Goal: Task Accomplishment & Management: Use online tool/utility

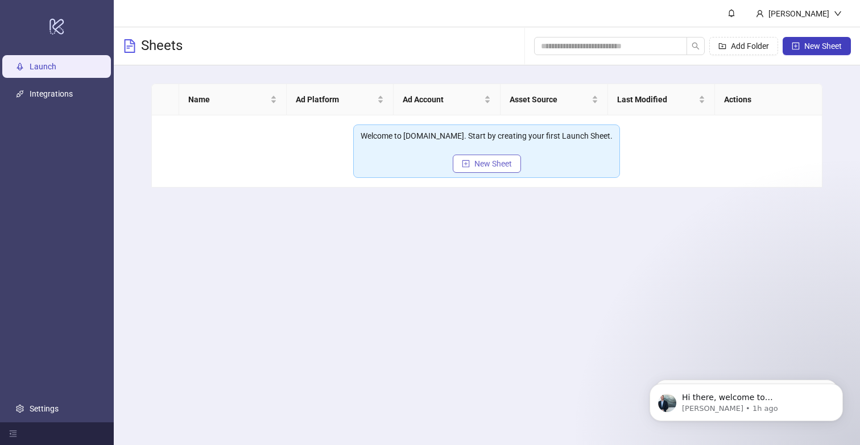
click at [506, 164] on span "New Sheet" at bounding box center [493, 163] width 38 height 9
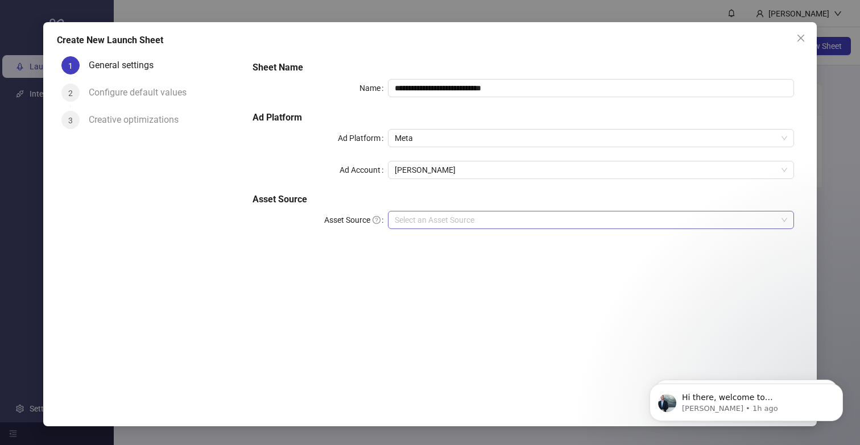
click at [428, 216] on input "Asset Source" at bounding box center [586, 220] width 382 height 17
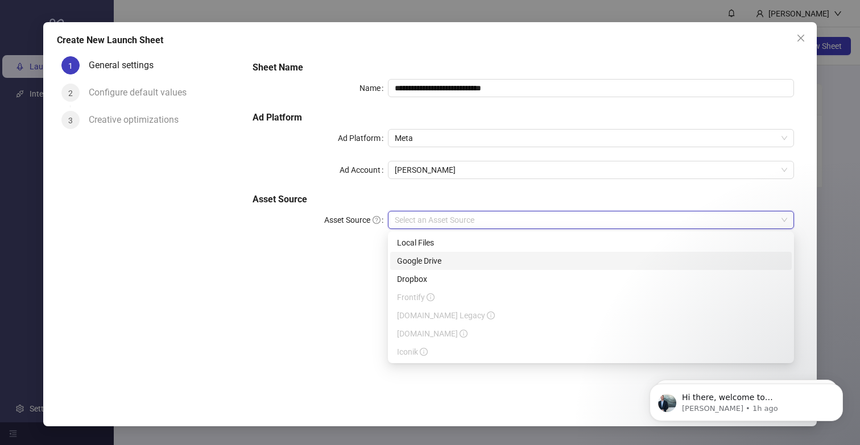
click at [416, 258] on div "Google Drive" at bounding box center [591, 261] width 388 height 13
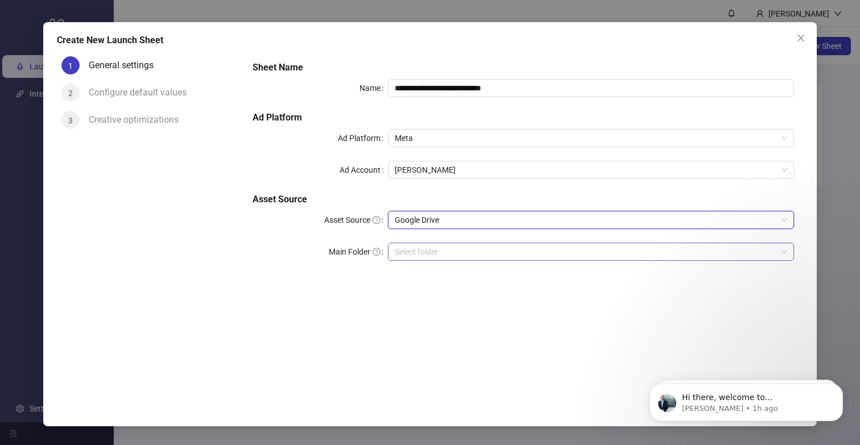
click at [420, 251] on input "Main Folder" at bounding box center [586, 251] width 382 height 17
click at [447, 253] on input "Main Folder" at bounding box center [586, 251] width 382 height 17
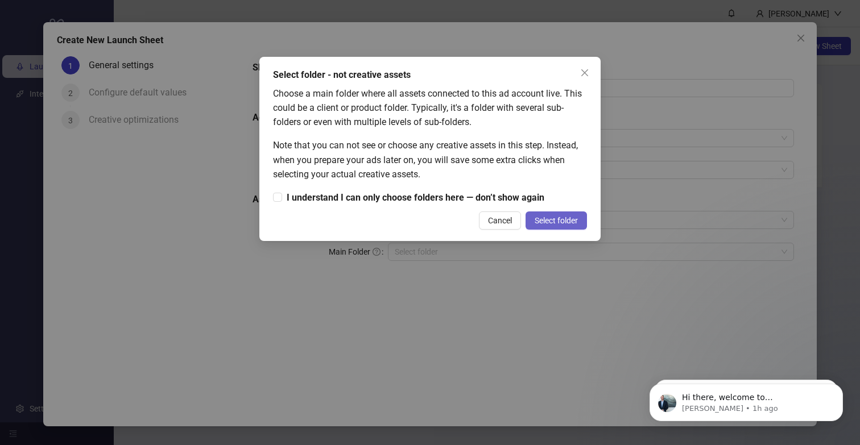
click at [536, 225] on span "Select folder" at bounding box center [556, 220] width 43 height 9
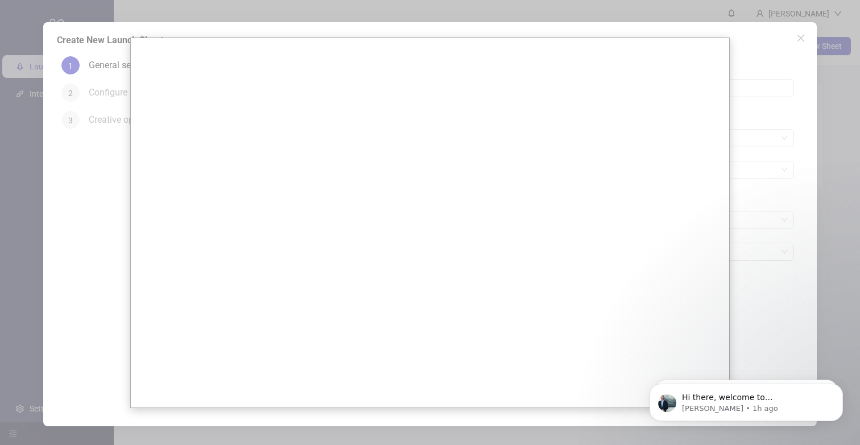
click at [747, 242] on div at bounding box center [430, 222] width 860 height 445
click at [840, 391] on button "Dismiss notification" at bounding box center [839, 387] width 15 height 15
click at [837, 388] on icon "Dismiss notification" at bounding box center [840, 387] width 6 height 6
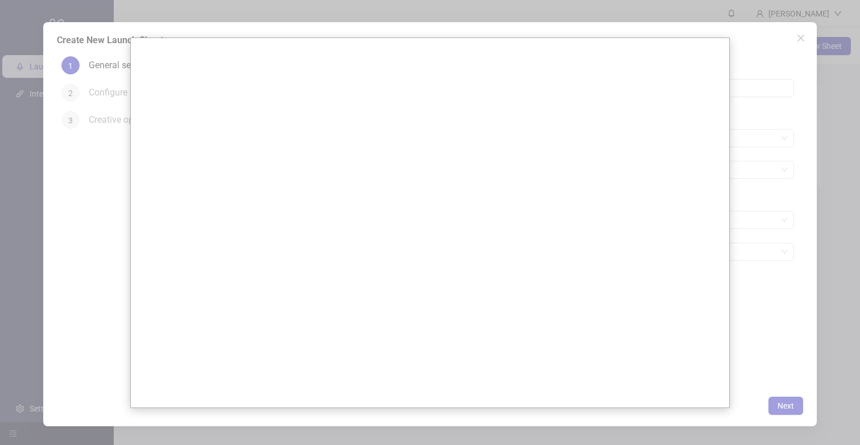
click at [754, 307] on div at bounding box center [430, 222] width 860 height 445
click at [757, 391] on div at bounding box center [430, 222] width 860 height 445
drag, startPoint x: 58, startPoint y: 179, endPoint x: 122, endPoint y: 200, distance: 67.1
click at [58, 179] on div at bounding box center [430, 222] width 860 height 445
drag, startPoint x: 760, startPoint y: 403, endPoint x: 803, endPoint y: 412, distance: 44.1
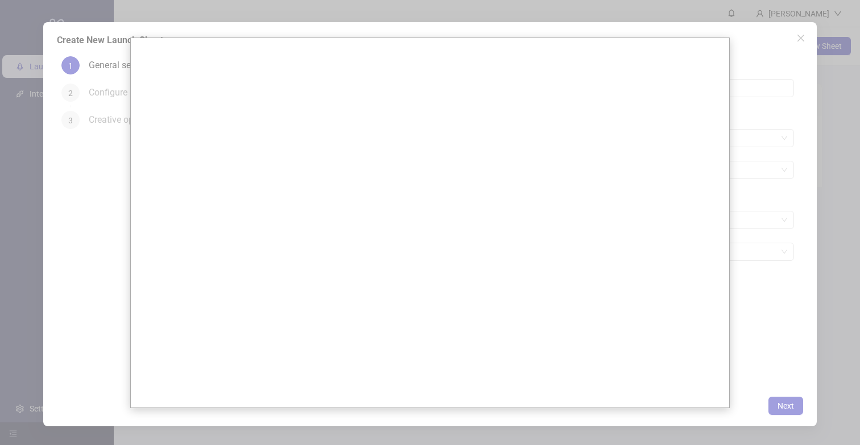
click at [761, 403] on div at bounding box center [430, 222] width 860 height 445
click at [806, 412] on div at bounding box center [430, 222] width 860 height 445
click at [838, 398] on div at bounding box center [430, 222] width 860 height 445
click at [792, 40] on div at bounding box center [430, 222] width 860 height 445
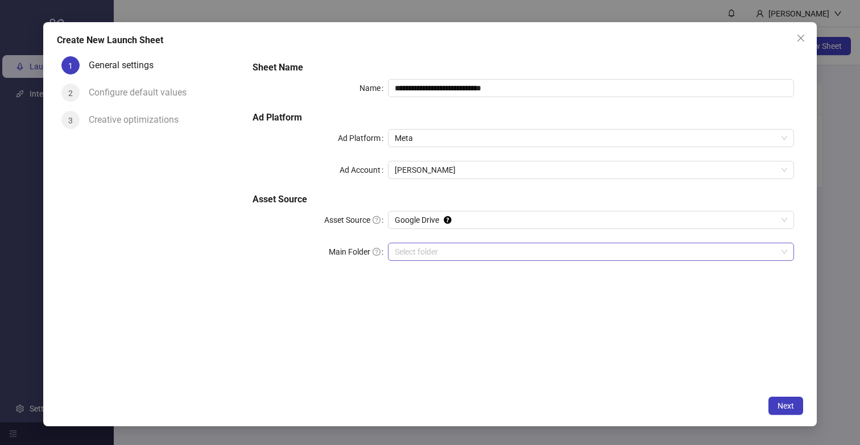
click at [463, 255] on input "Main Folder" at bounding box center [586, 251] width 382 height 17
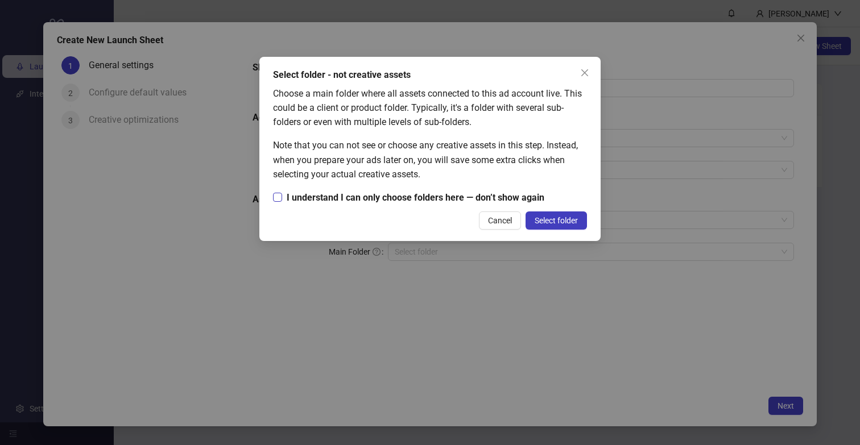
click at [348, 200] on span "I understand I can only choose folders here — don’t show again" at bounding box center [415, 198] width 267 height 14
click at [549, 220] on span "Select folder" at bounding box center [556, 220] width 43 height 9
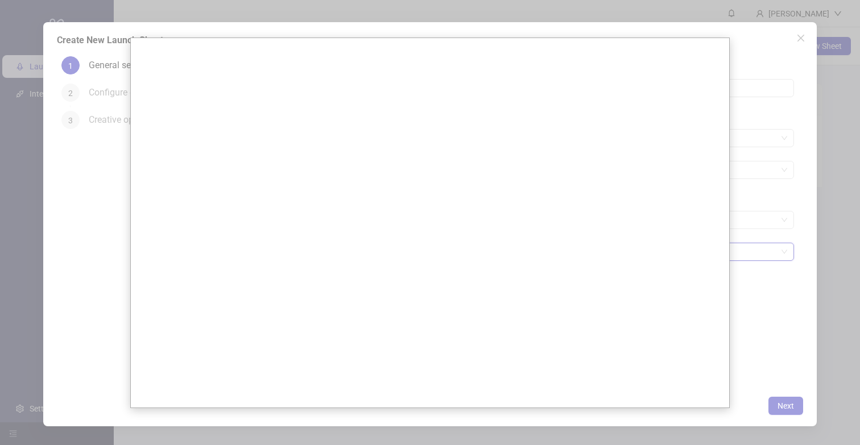
click at [768, 278] on div at bounding box center [430, 222] width 860 height 445
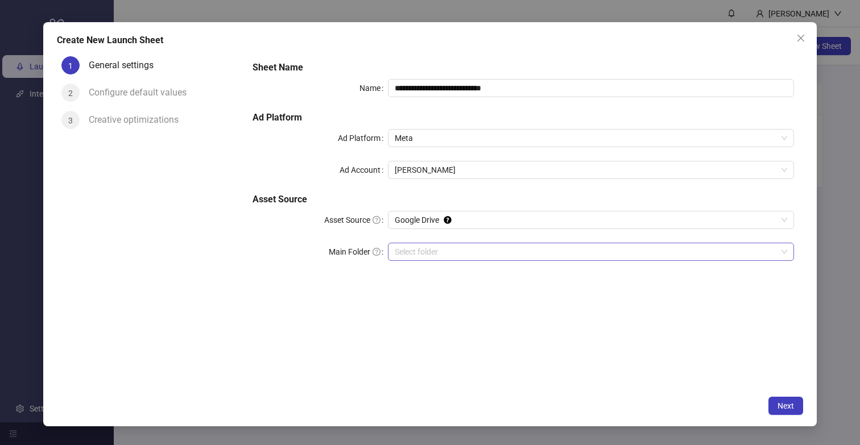
click at [537, 253] on input "Main Folder" at bounding box center [586, 251] width 382 height 17
click at [435, 252] on input "Main Folder" at bounding box center [586, 251] width 382 height 17
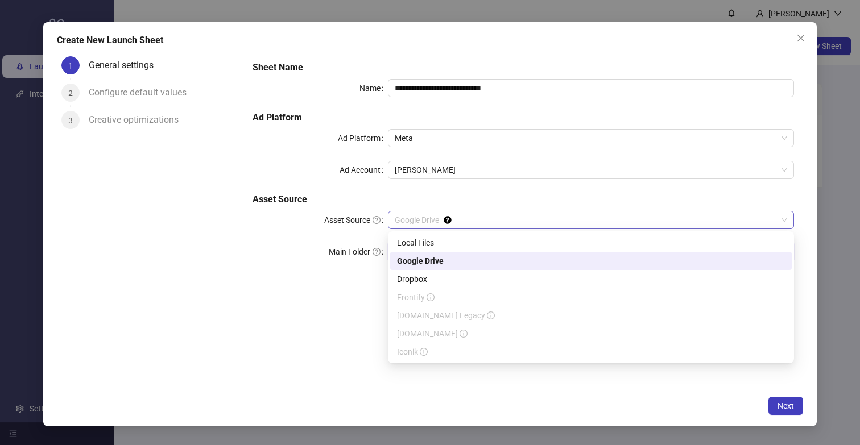
click at [499, 227] on span "Google Drive" at bounding box center [591, 220] width 393 height 17
click at [481, 259] on div "Google Drive" at bounding box center [591, 261] width 388 height 13
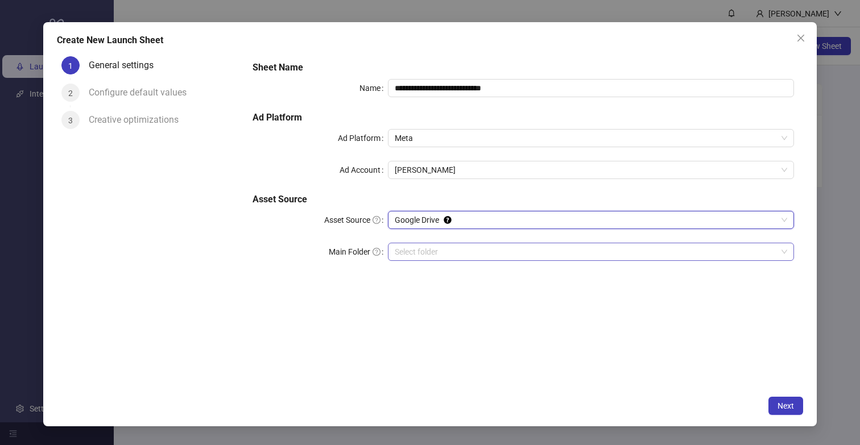
click at [473, 254] on input "Main Folder" at bounding box center [586, 251] width 382 height 17
click at [792, 403] on span "Next" at bounding box center [786, 406] width 16 height 9
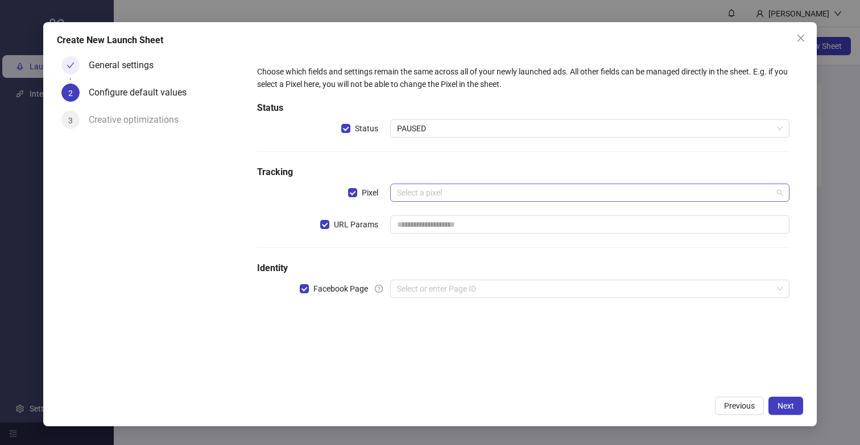
click at [438, 198] on input "search" at bounding box center [584, 192] width 375 height 17
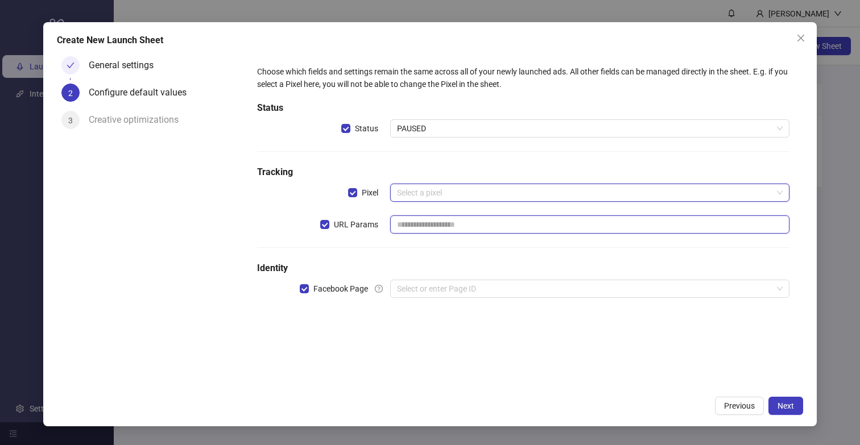
click at [420, 222] on input "text" at bounding box center [589, 225] width 399 height 18
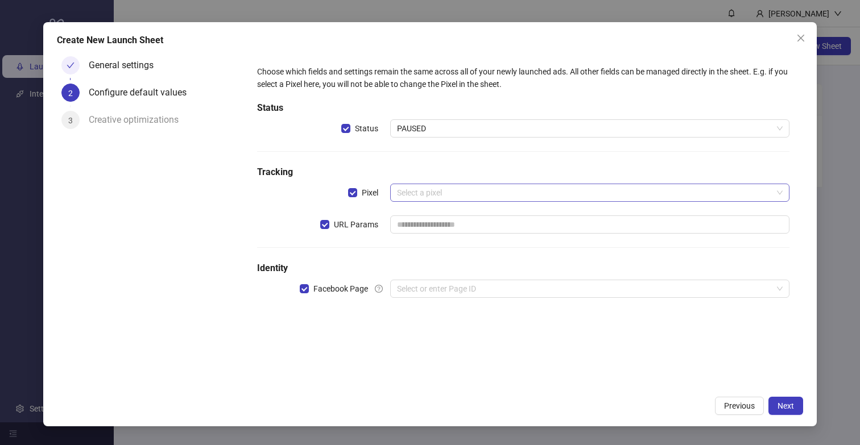
click at [431, 191] on input "search" at bounding box center [584, 192] width 375 height 17
click at [436, 292] on input "search" at bounding box center [584, 288] width 375 height 17
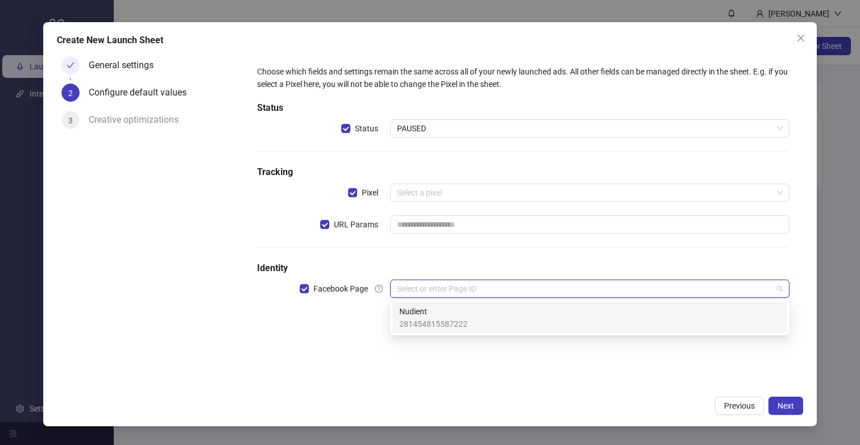
click at [432, 312] on span "Nudient" at bounding box center [433, 312] width 68 height 13
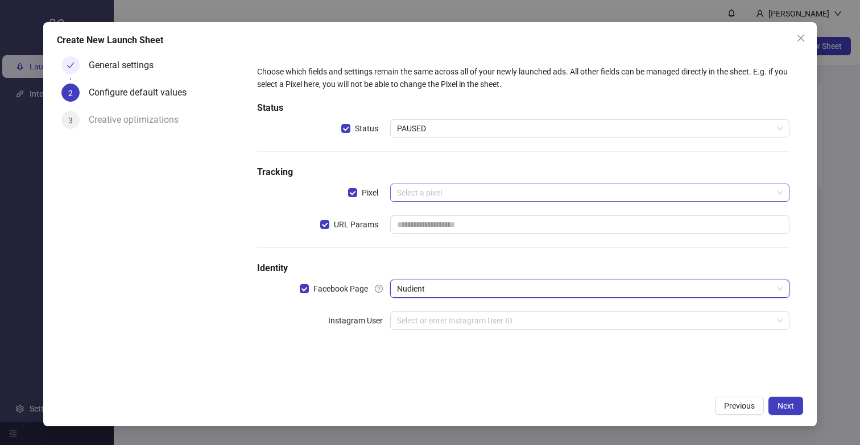
click at [413, 195] on input "search" at bounding box center [584, 192] width 375 height 17
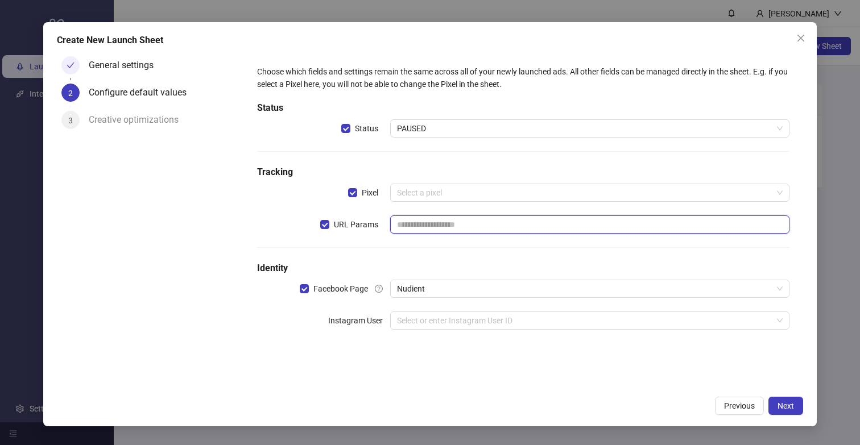
click at [414, 222] on input "text" at bounding box center [589, 225] width 399 height 18
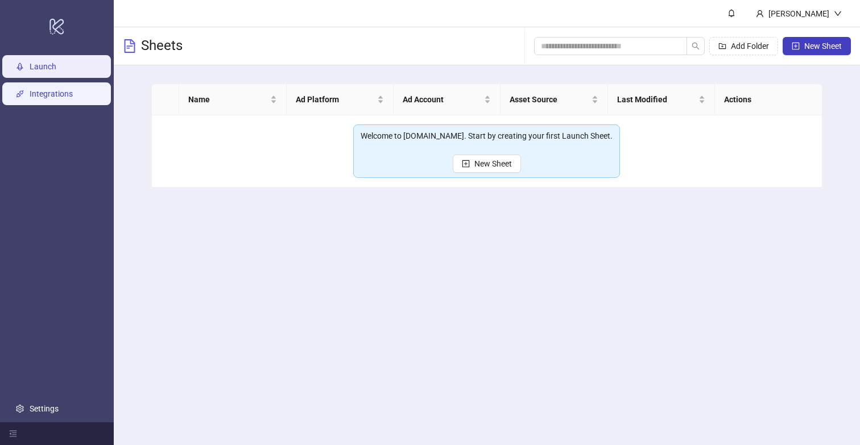
click at [59, 94] on link "Integrations" at bounding box center [51, 93] width 43 height 9
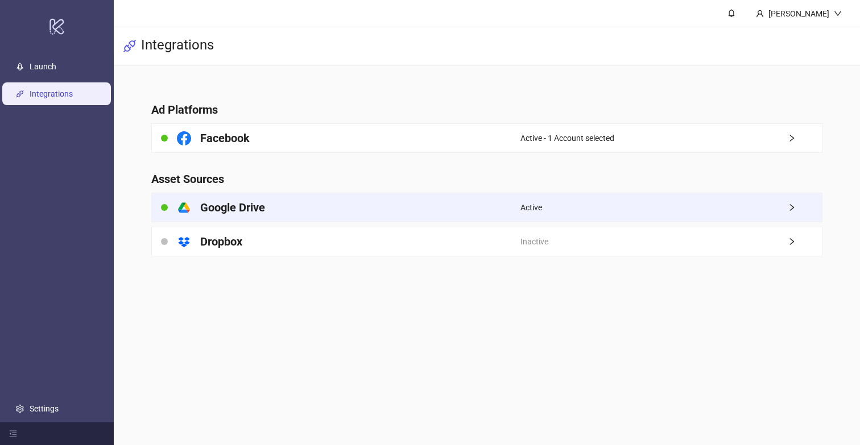
click at [253, 212] on h4 "Google Drive" at bounding box center [232, 208] width 65 height 16
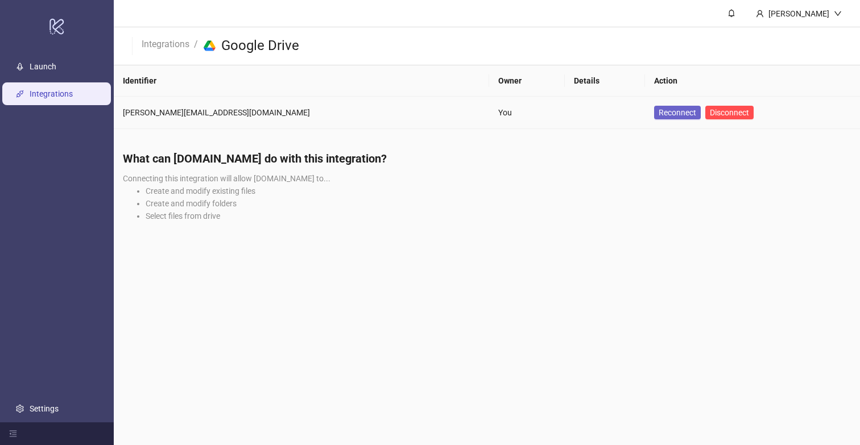
click at [654, 118] on button "Reconnect" at bounding box center [677, 113] width 47 height 14
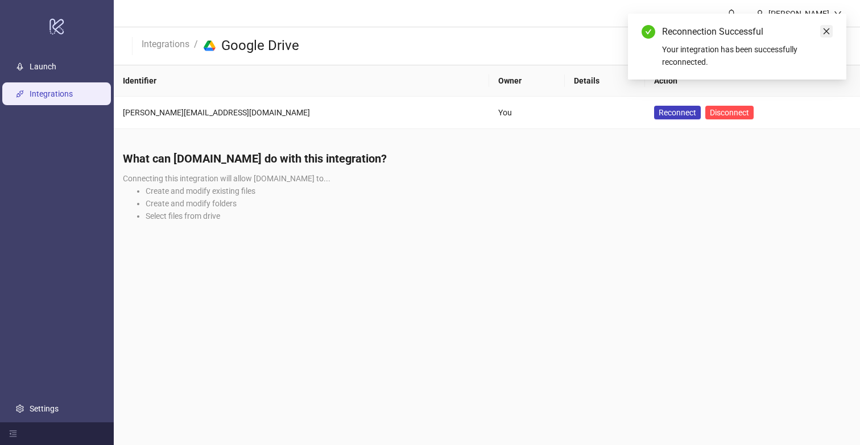
click at [827, 28] on icon "close" at bounding box center [827, 31] width 8 height 8
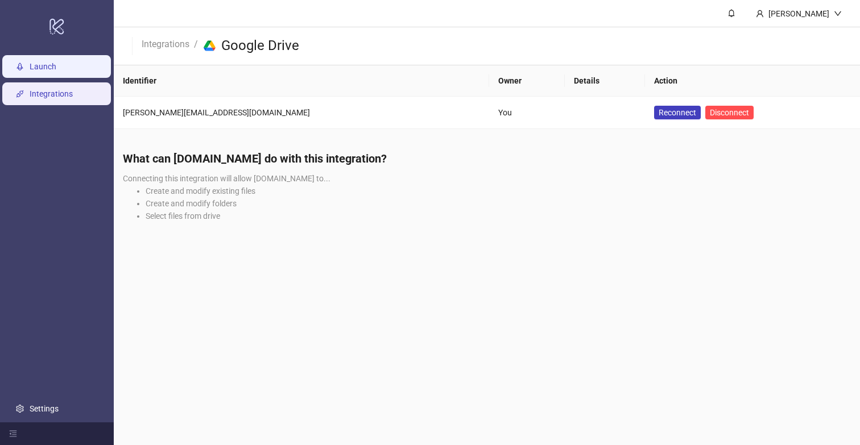
click at [47, 71] on link "Launch" at bounding box center [43, 66] width 27 height 9
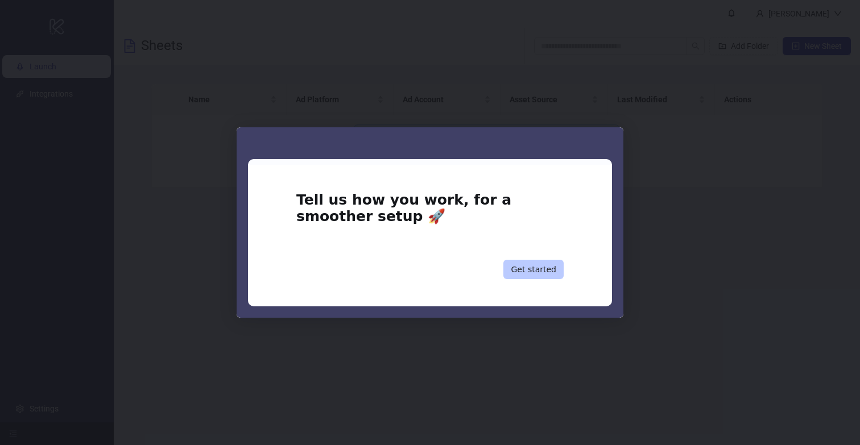
click at [533, 270] on button "Get started" at bounding box center [533, 269] width 60 height 19
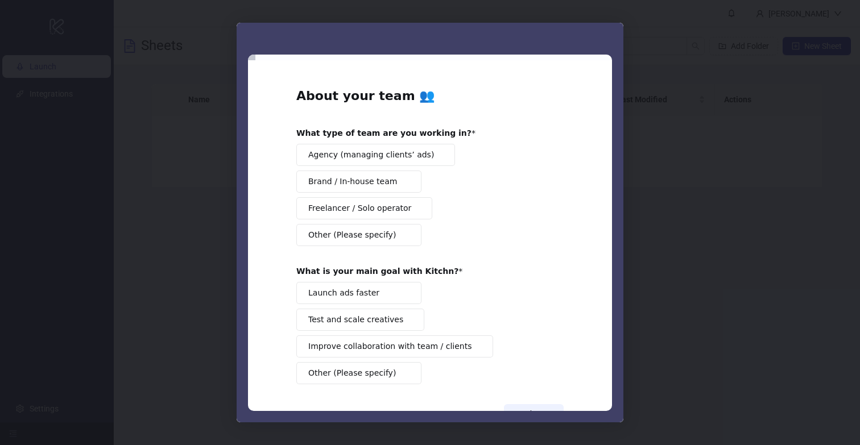
click at [663, 229] on div "Intercom messenger" at bounding box center [430, 222] width 860 height 445
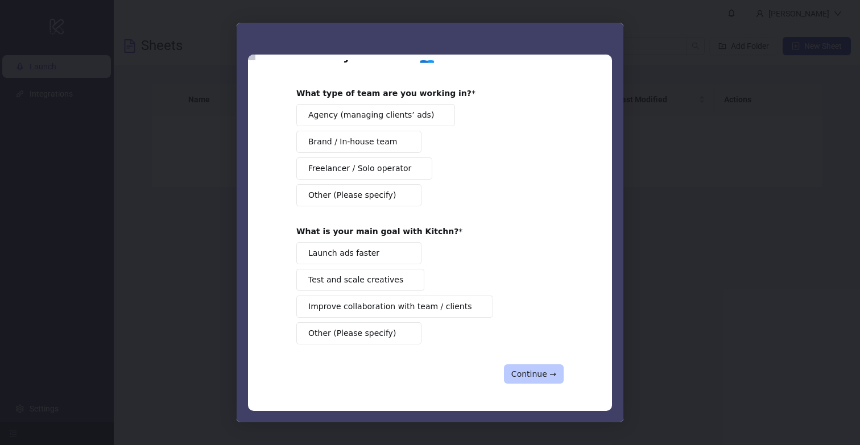
click at [540, 368] on button "Continue →" at bounding box center [534, 374] width 60 height 19
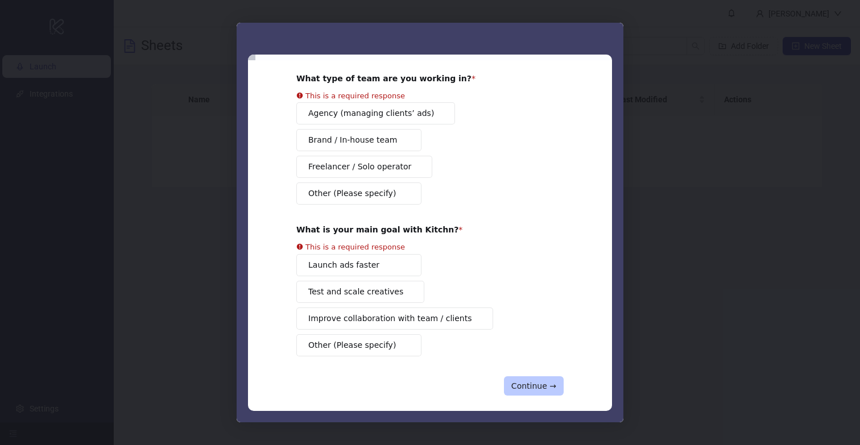
scroll to position [67, 0]
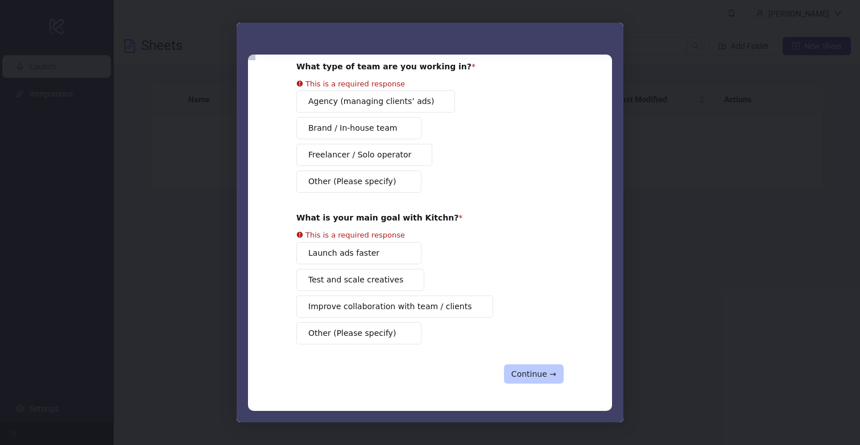
click at [541, 370] on button "Continue →" at bounding box center [534, 374] width 60 height 19
click at [683, 362] on div "Intercom messenger" at bounding box center [430, 222] width 860 height 445
click at [540, 373] on button "Continue →" at bounding box center [534, 374] width 60 height 19
click at [373, 255] on button "Launch ads faster" at bounding box center [358, 253] width 125 height 22
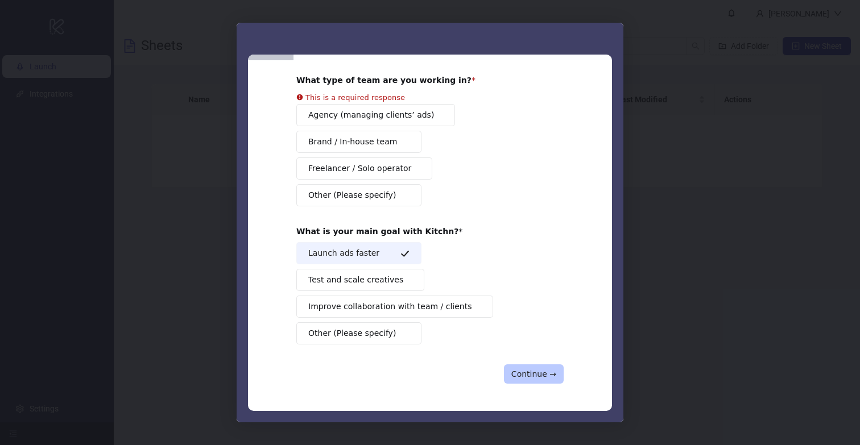
click at [536, 381] on button "Continue →" at bounding box center [534, 374] width 60 height 19
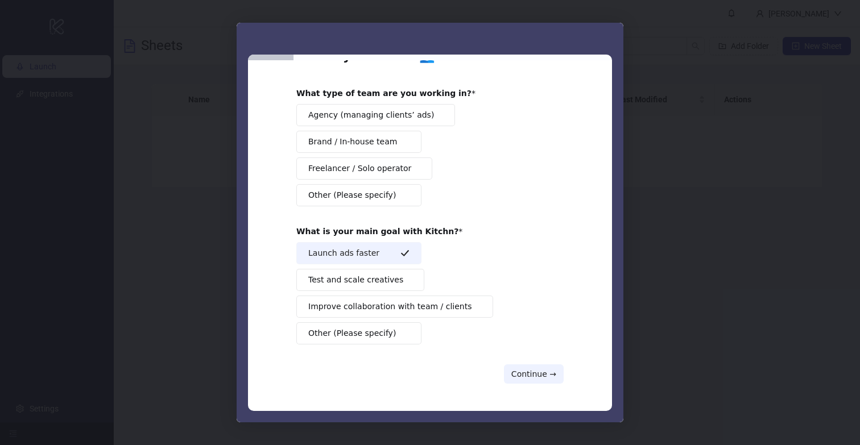
click at [346, 145] on span "Brand / In-house team" at bounding box center [352, 142] width 89 height 12
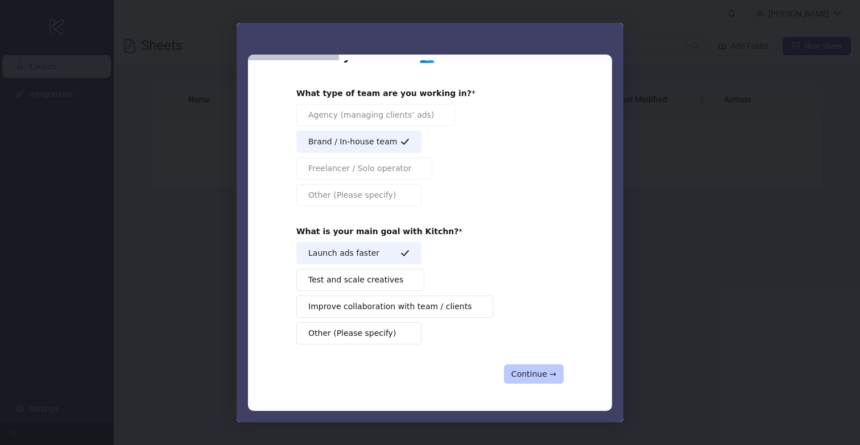
click at [531, 375] on button "Continue →" at bounding box center [534, 374] width 60 height 19
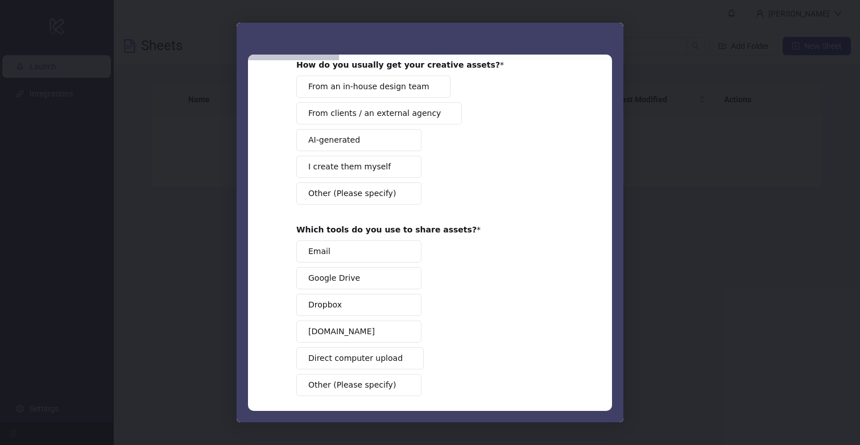
scroll to position [120, 0]
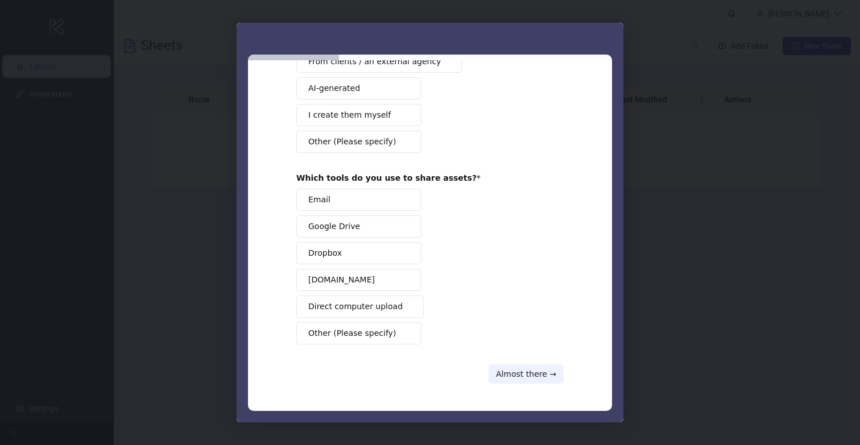
click at [342, 223] on span "Google Drive" at bounding box center [334, 227] width 52 height 12
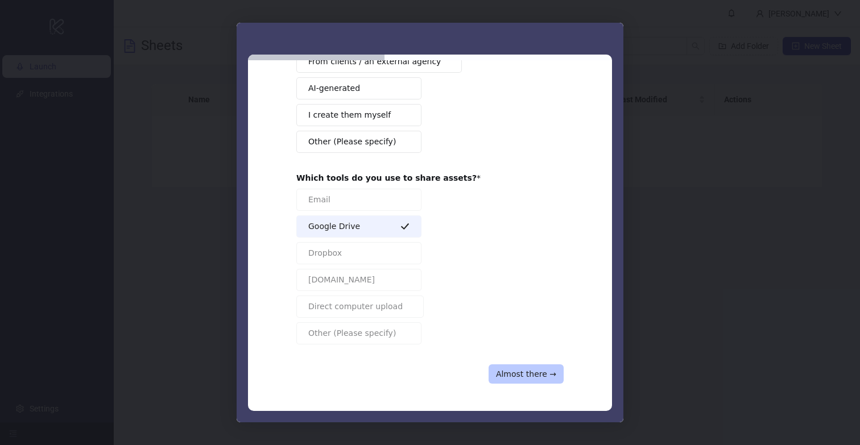
click at [529, 369] on button "Almost there →" at bounding box center [526, 374] width 75 height 19
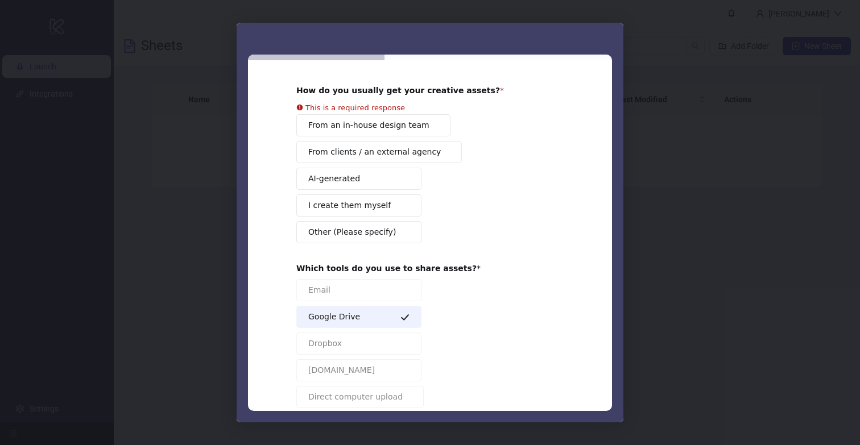
scroll to position [0, 0]
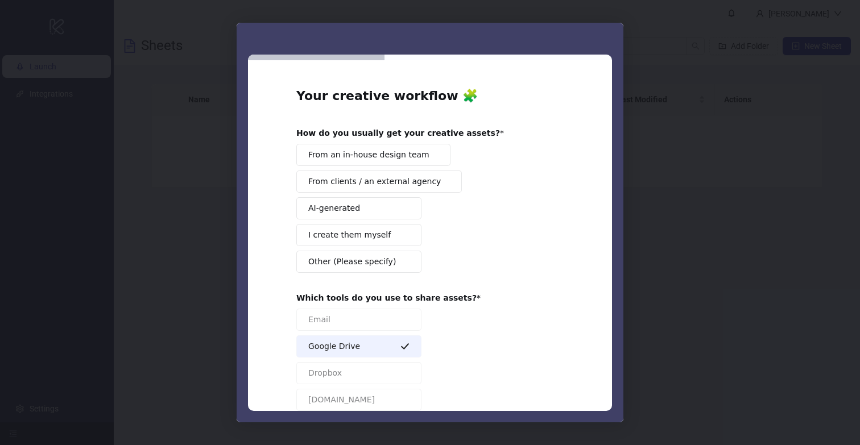
click at [342, 169] on div "From an in-house design team From clients / an external agency AI-generated I c…" at bounding box center [429, 208] width 267 height 129
click at [370, 150] on span "From an in-house design team" at bounding box center [368, 155] width 121 height 12
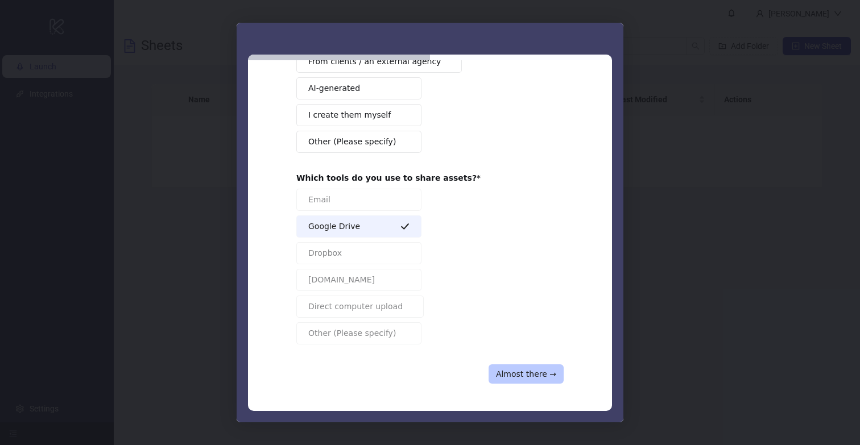
click at [540, 371] on button "Almost there →" at bounding box center [526, 374] width 75 height 19
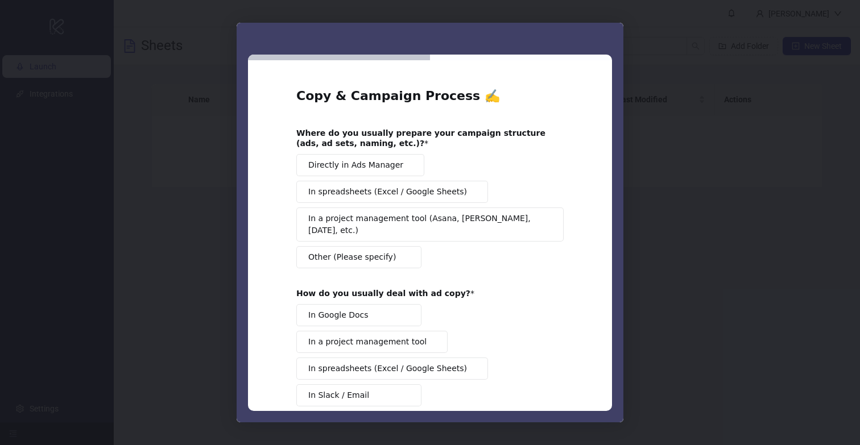
click at [329, 191] on span "In spreadsheets (Excel / Google Sheets)" at bounding box center [387, 192] width 159 height 12
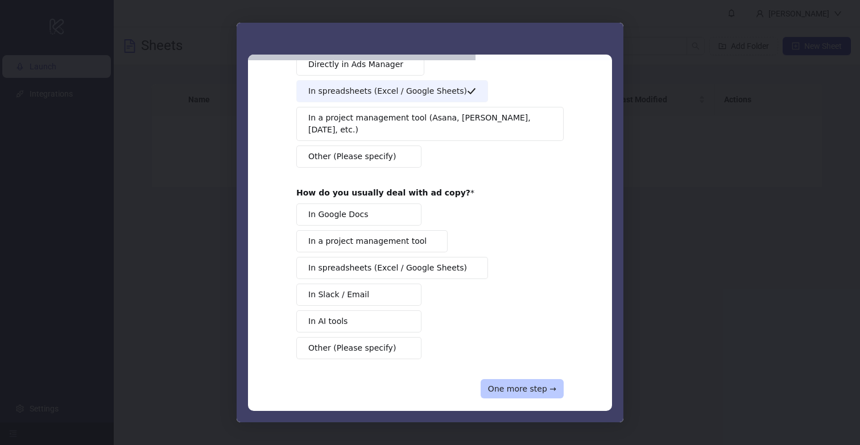
scroll to position [104, 0]
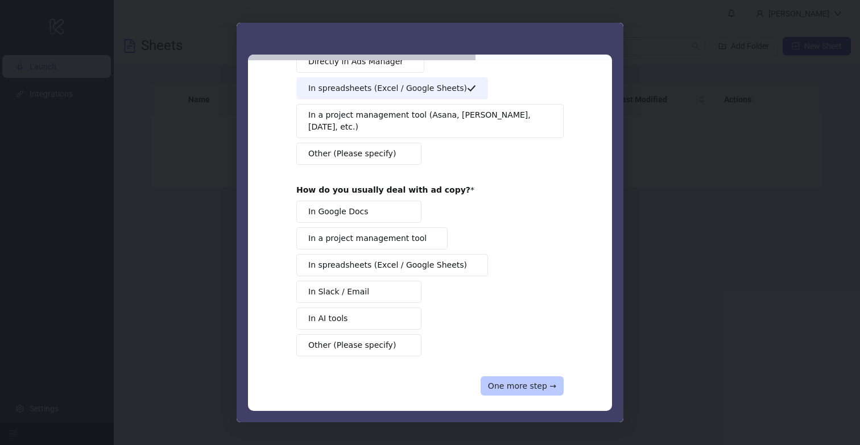
click at [544, 379] on button "One more step →" at bounding box center [522, 386] width 83 height 19
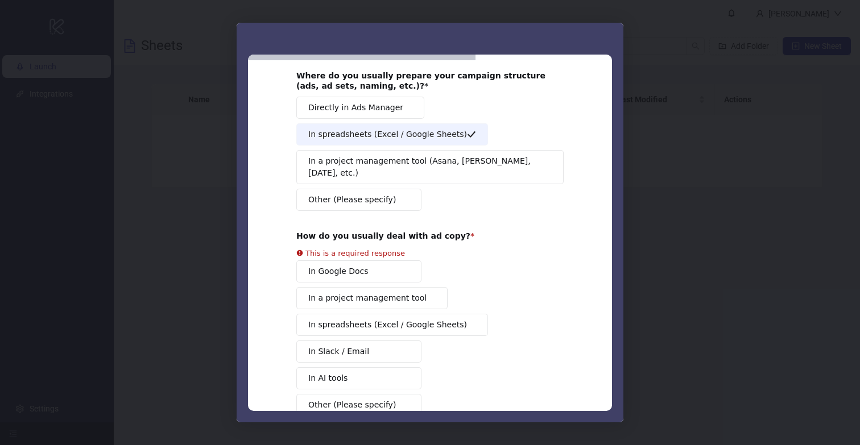
scroll to position [117, 0]
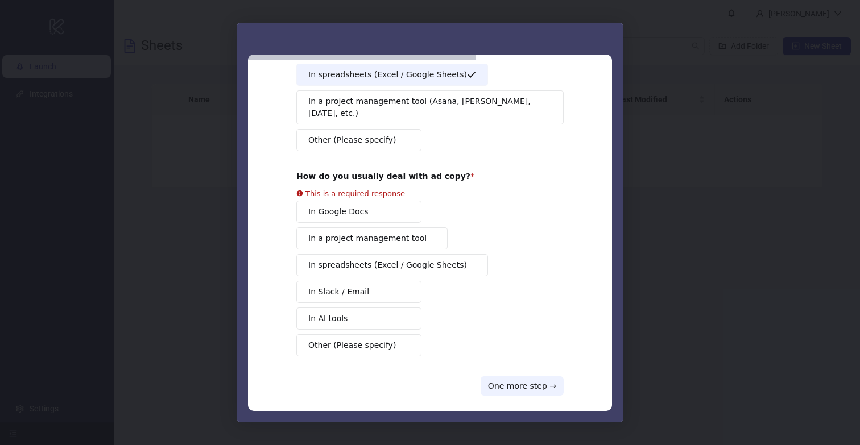
click at [379, 313] on button "In AI tools" at bounding box center [358, 319] width 125 height 22
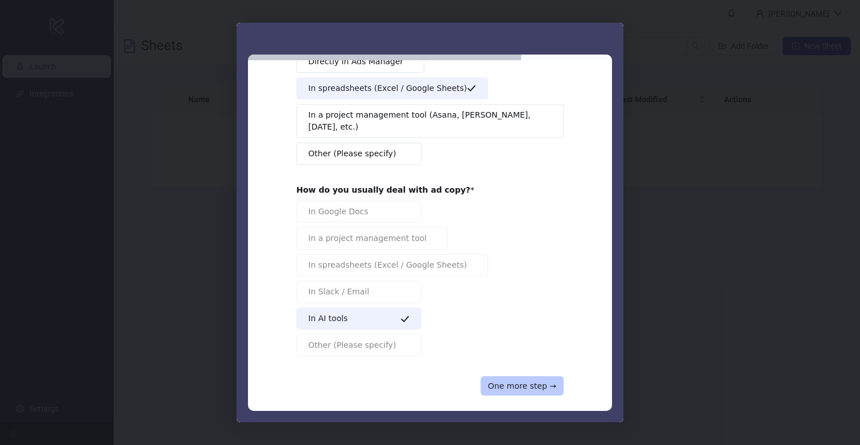
click at [539, 377] on button "One more step →" at bounding box center [522, 386] width 83 height 19
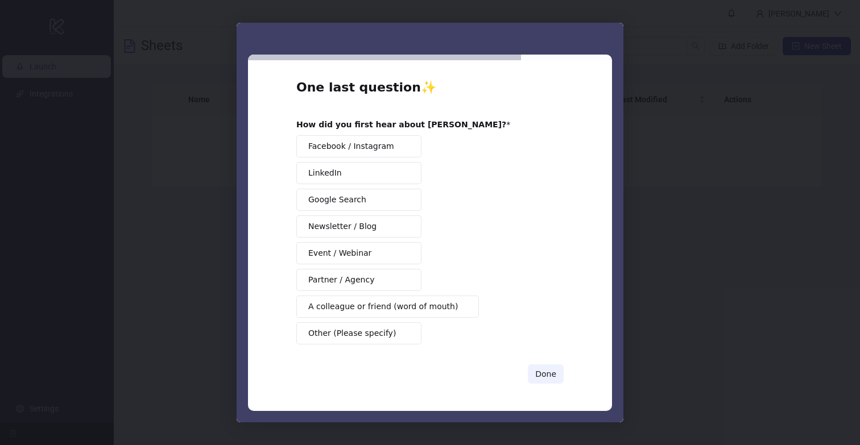
click at [377, 146] on span "Facebook / Instagram" at bounding box center [351, 147] width 86 height 12
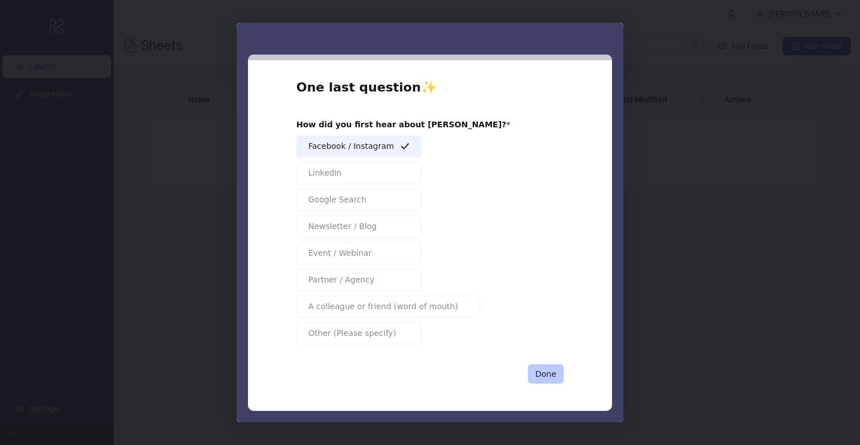
click at [539, 379] on button "Done" at bounding box center [546, 374] width 36 height 19
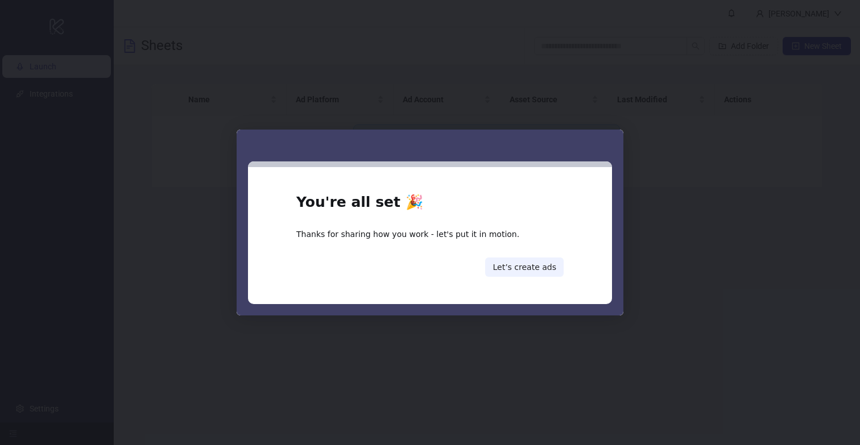
scroll to position [0, 0]
click at [526, 268] on button "Let’s create ads" at bounding box center [524, 267] width 79 height 19
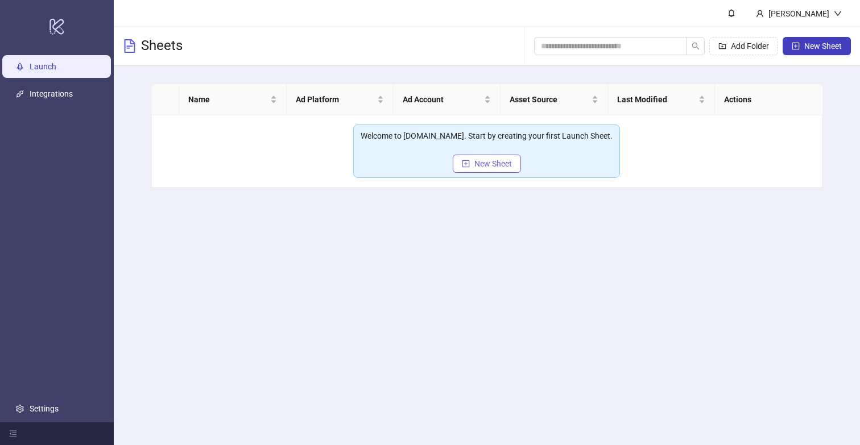
click at [503, 164] on span "New Sheet" at bounding box center [493, 163] width 38 height 9
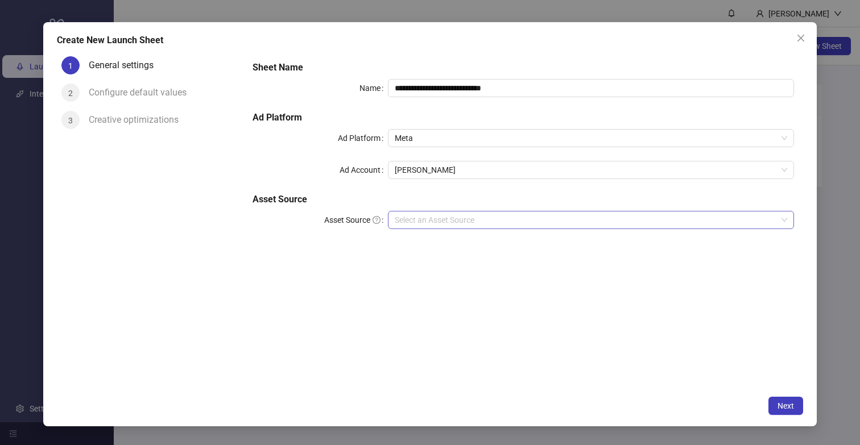
click at [453, 224] on input "Asset Source" at bounding box center [586, 220] width 382 height 17
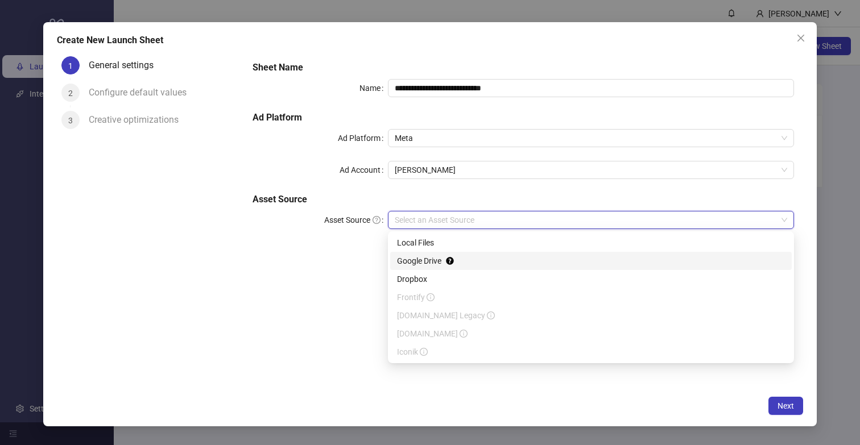
click at [432, 259] on div "Google Drive" at bounding box center [591, 261] width 388 height 13
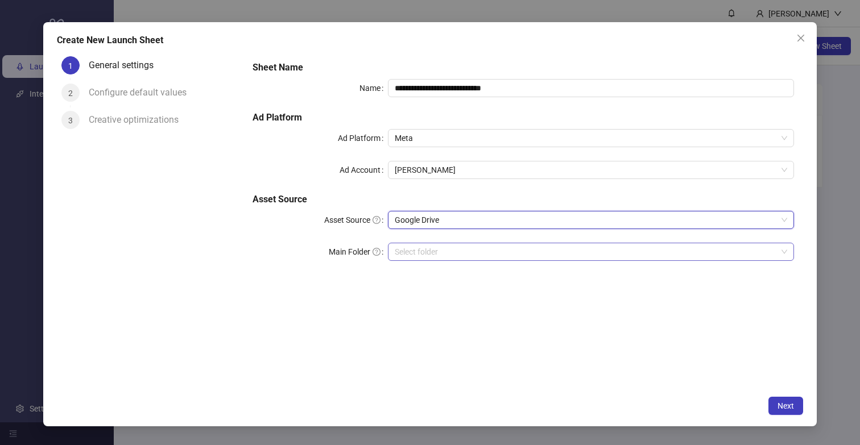
click at [444, 257] on input "Main Folder" at bounding box center [586, 251] width 382 height 17
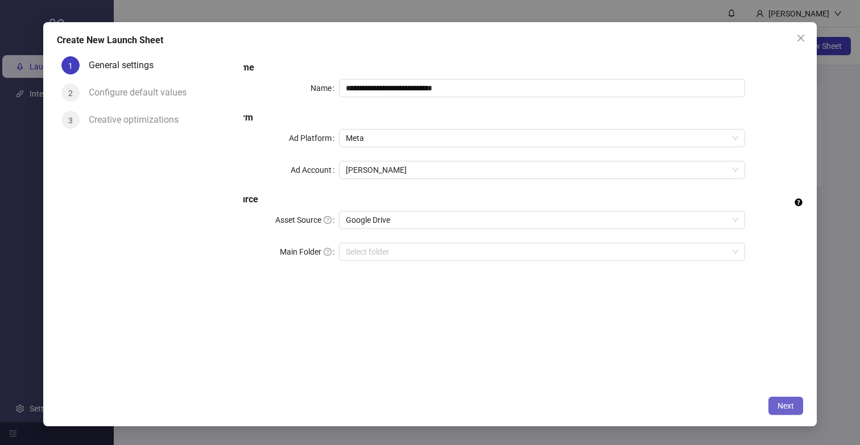
click at [783, 402] on span "Next" at bounding box center [786, 406] width 16 height 9
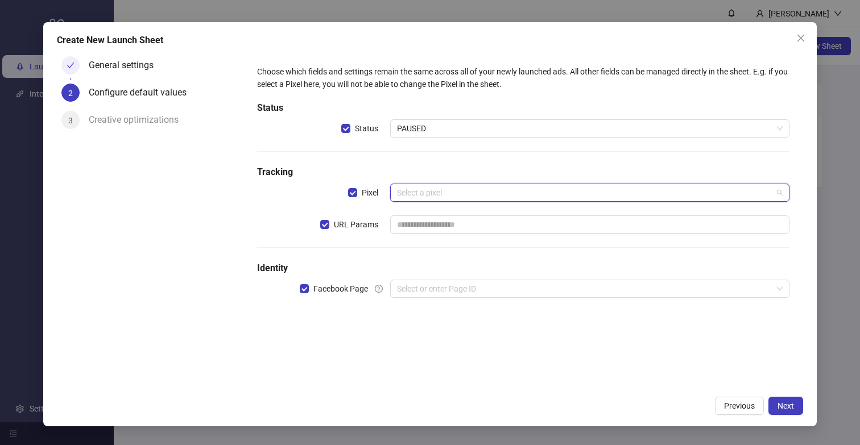
click at [448, 199] on input "search" at bounding box center [584, 192] width 375 height 17
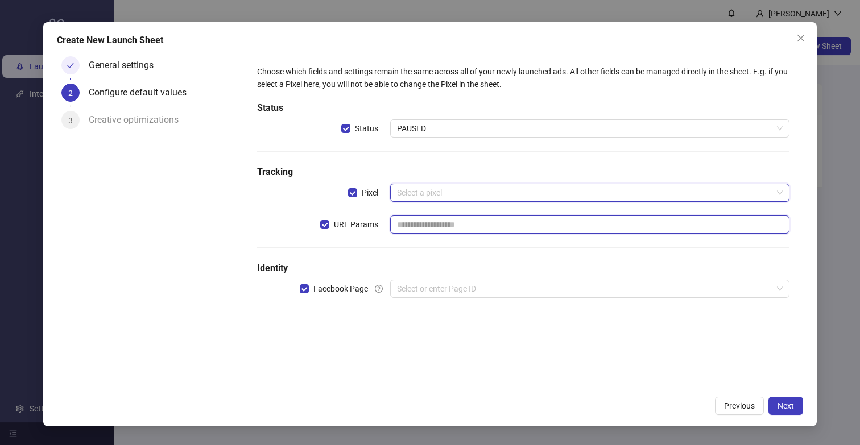
click at [419, 224] on input "text" at bounding box center [589, 225] width 399 height 18
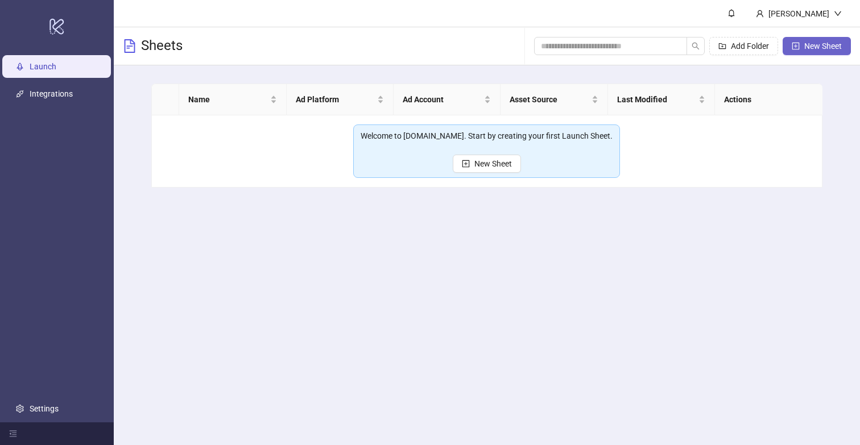
click at [816, 48] on span "New Sheet" at bounding box center [823, 46] width 38 height 9
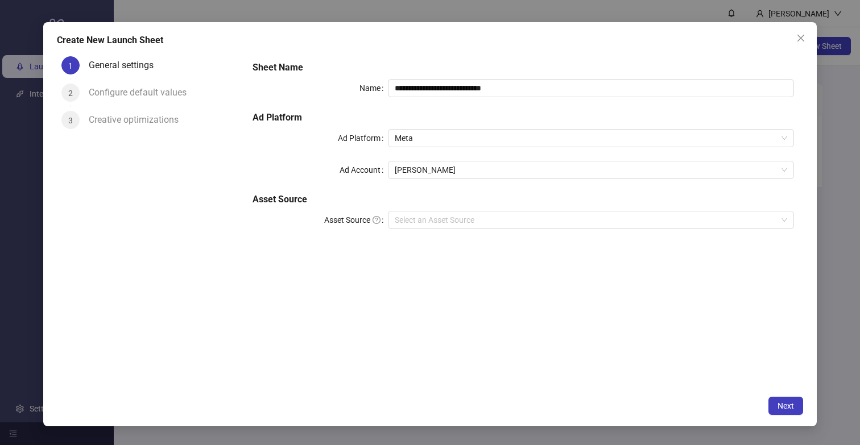
click at [450, 207] on div "**********" at bounding box center [523, 151] width 551 height 191
click at [447, 214] on input "Asset Source" at bounding box center [586, 220] width 382 height 17
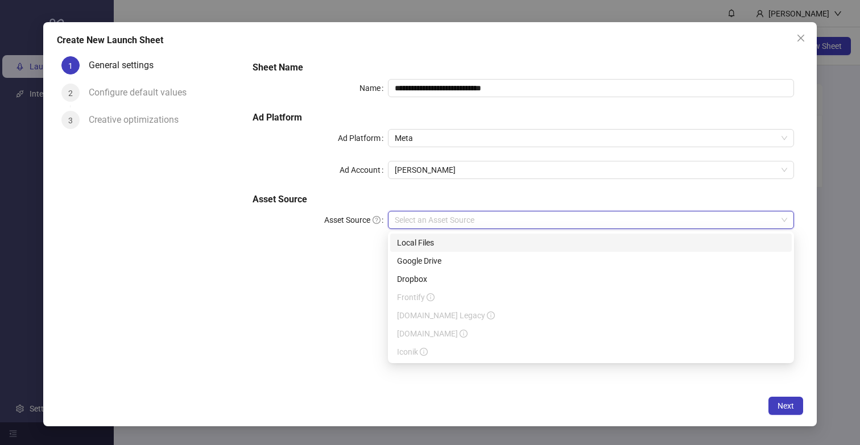
click at [434, 259] on div "Google Drive" at bounding box center [591, 261] width 388 height 13
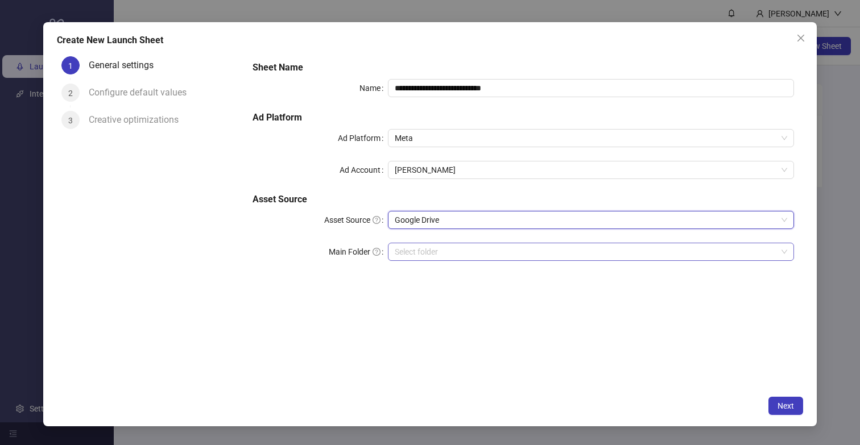
click at [438, 252] on input "Main Folder" at bounding box center [586, 251] width 382 height 17
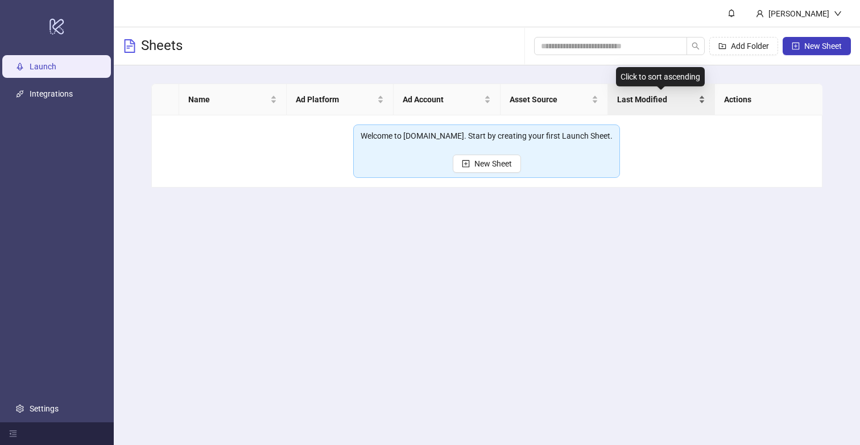
click at [704, 99] on div "Last Modified" at bounding box center [661, 99] width 88 height 13
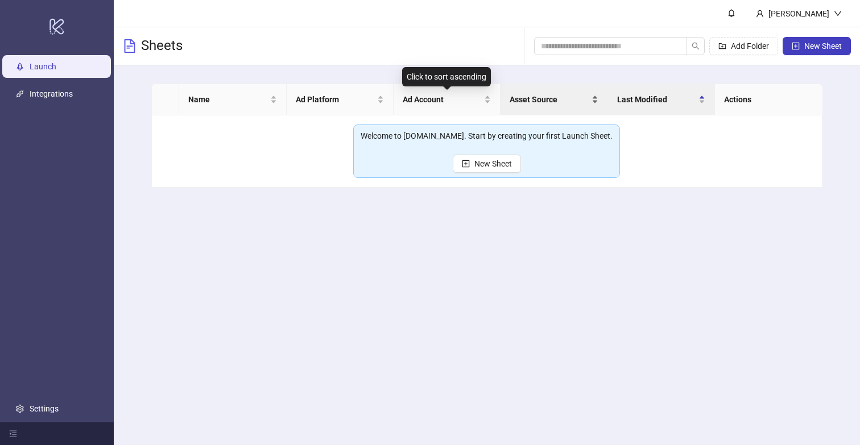
click at [549, 98] on span "Asset Source" at bounding box center [549, 99] width 79 height 13
click at [746, 47] on span "Add Folder" at bounding box center [750, 46] width 38 height 9
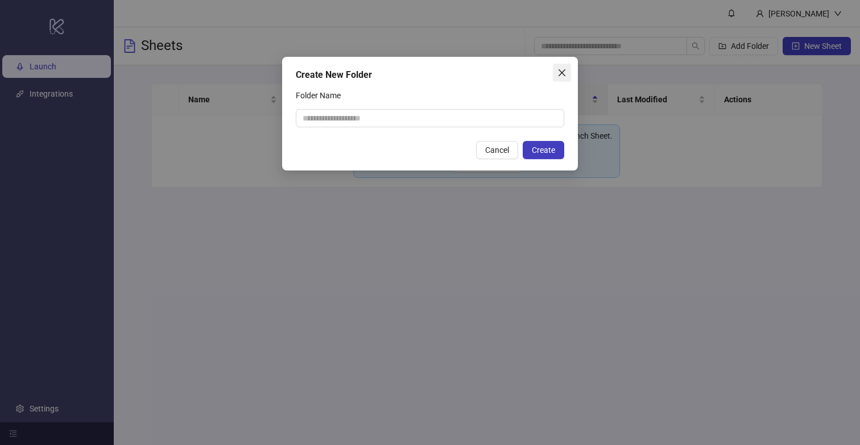
click at [561, 73] on icon "close" at bounding box center [562, 72] width 9 height 9
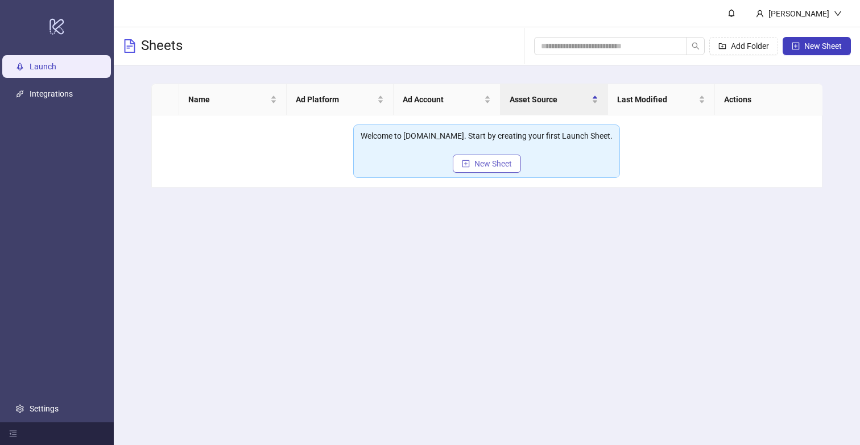
click at [498, 166] on span "New Sheet" at bounding box center [493, 163] width 38 height 9
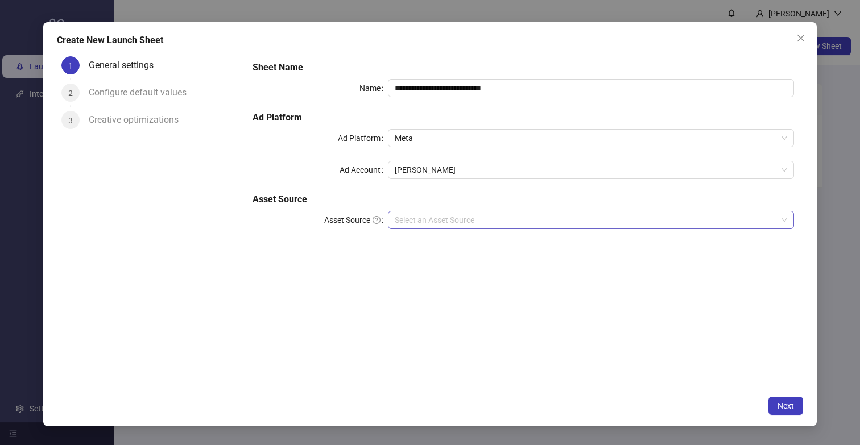
drag, startPoint x: 465, startPoint y: 224, endPoint x: 458, endPoint y: 222, distance: 7.0
click at [458, 222] on input "Asset Source" at bounding box center [586, 220] width 382 height 17
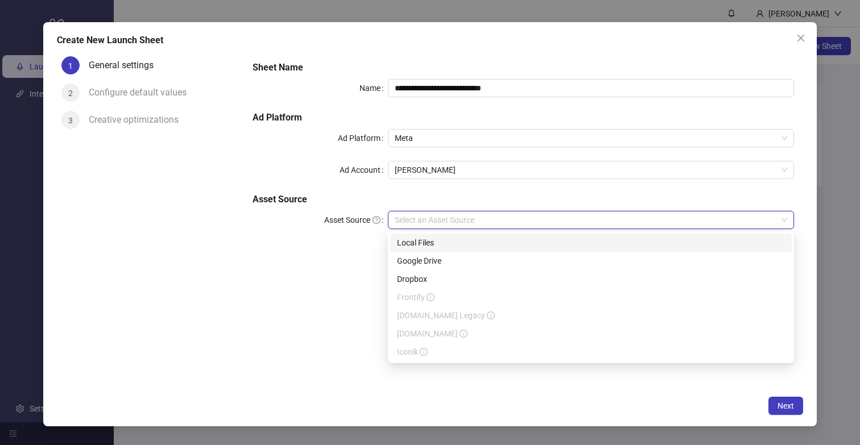
click at [423, 264] on div "Google Drive" at bounding box center [591, 261] width 388 height 13
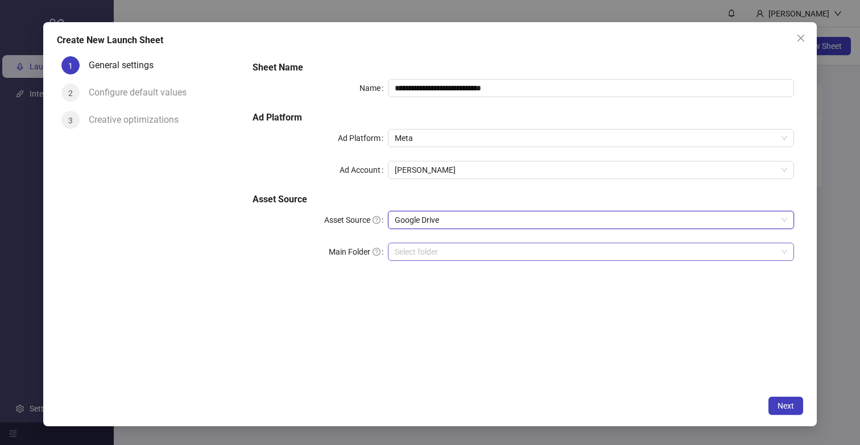
click at [483, 246] on input "Main Folder" at bounding box center [586, 251] width 382 height 17
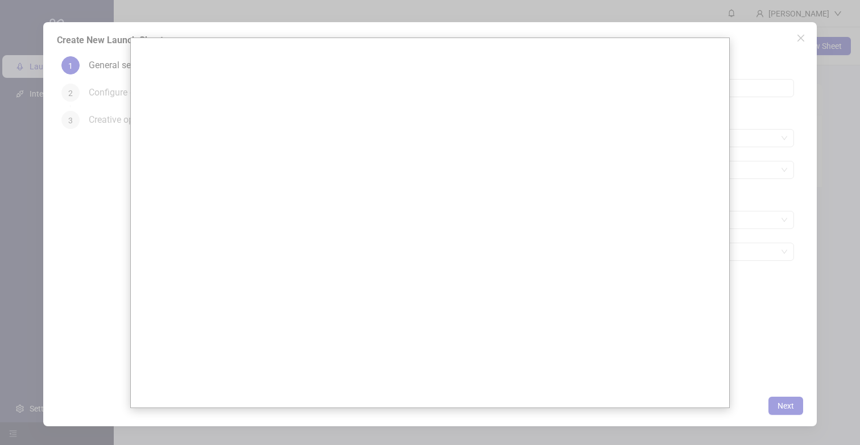
click at [769, 332] on div at bounding box center [430, 222] width 860 height 445
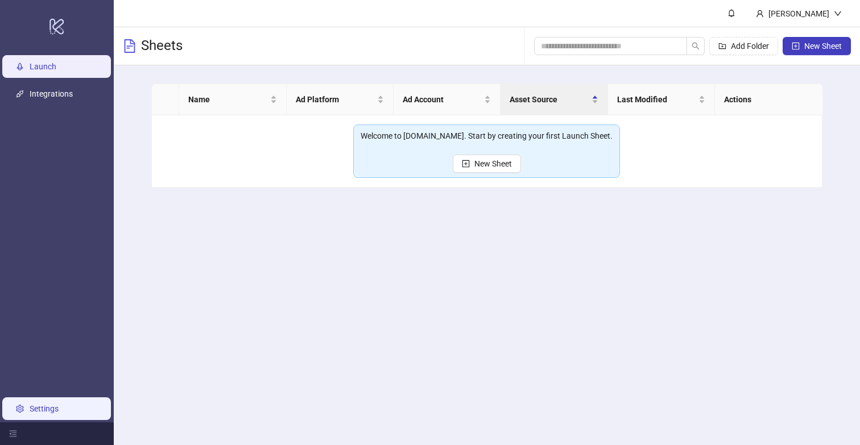
click at [48, 413] on link "Settings" at bounding box center [44, 408] width 29 height 9
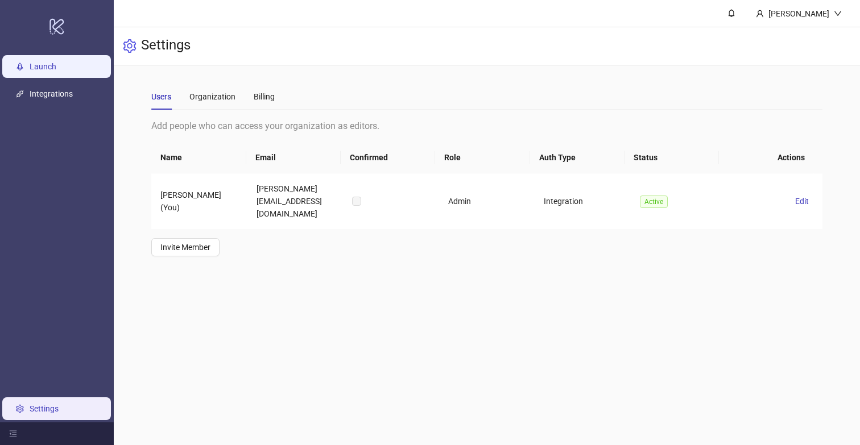
click at [32, 65] on link "Launch" at bounding box center [43, 66] width 27 height 9
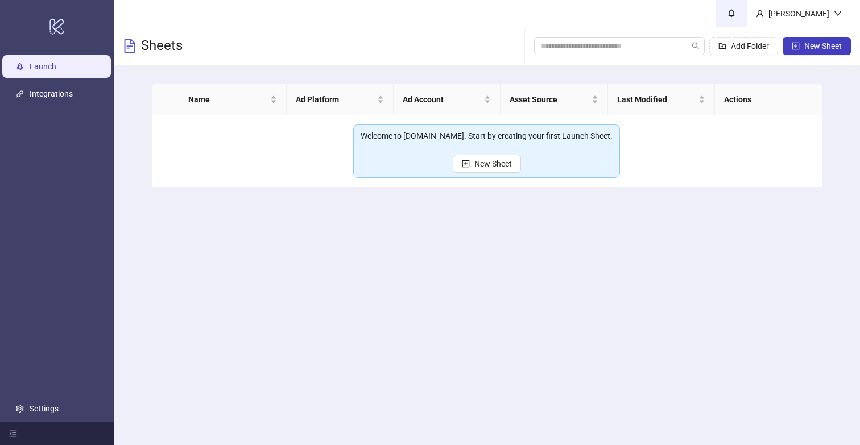
click at [737, 11] on span at bounding box center [731, 13] width 13 height 13
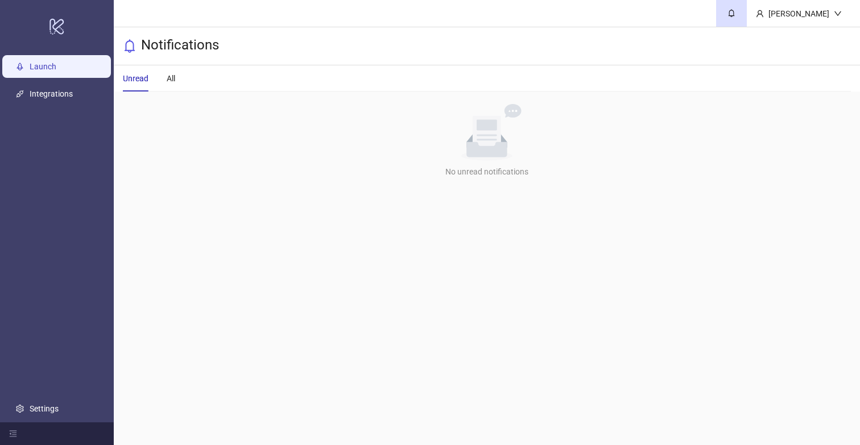
click at [39, 62] on link "Launch" at bounding box center [43, 66] width 27 height 9
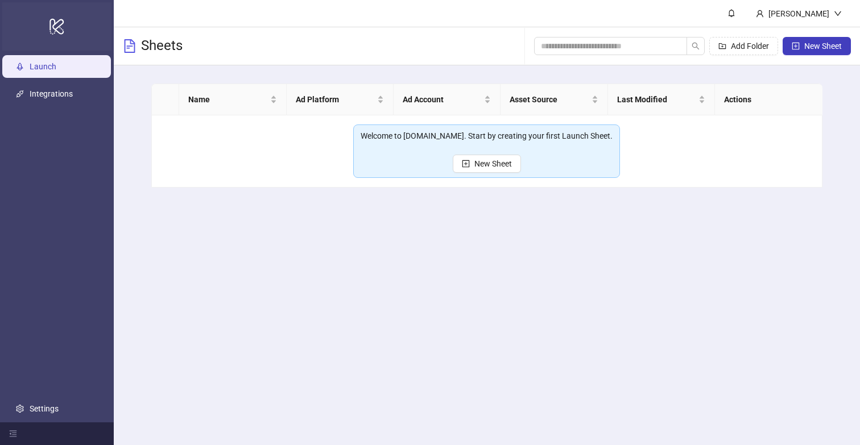
click at [74, 28] on div "logo/logo-mobile" at bounding box center [56, 26] width 109 height 48
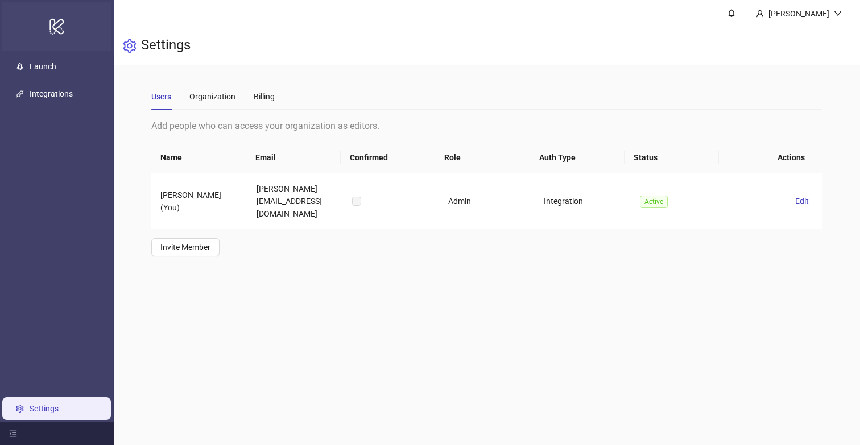
click at [65, 24] on div "logo/logo-mobile" at bounding box center [56, 26] width 109 height 48
click at [18, 431] on div at bounding box center [57, 434] width 114 height 23
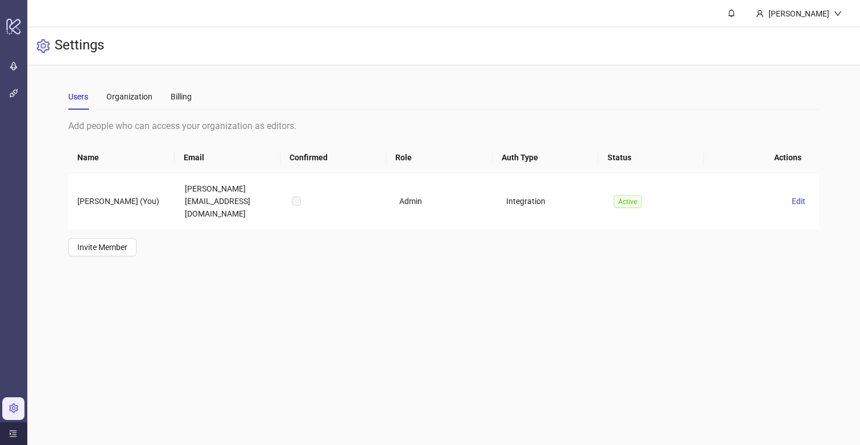
click at [18, 431] on div at bounding box center [13, 434] width 27 height 23
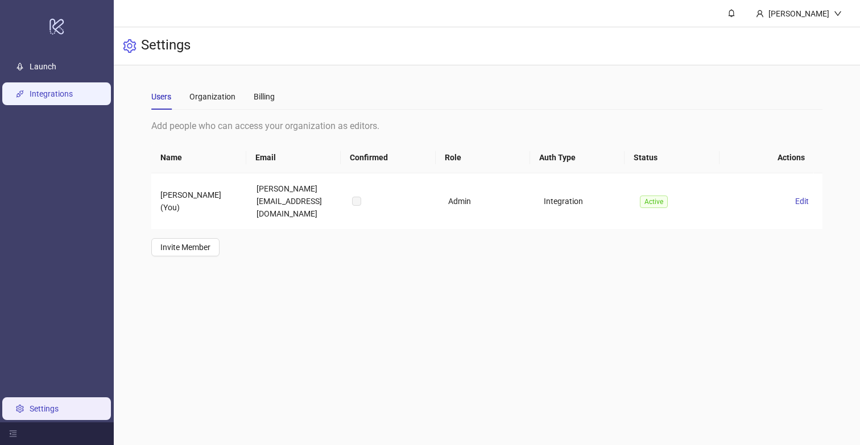
click at [56, 98] on link "Integrations" at bounding box center [51, 93] width 43 height 9
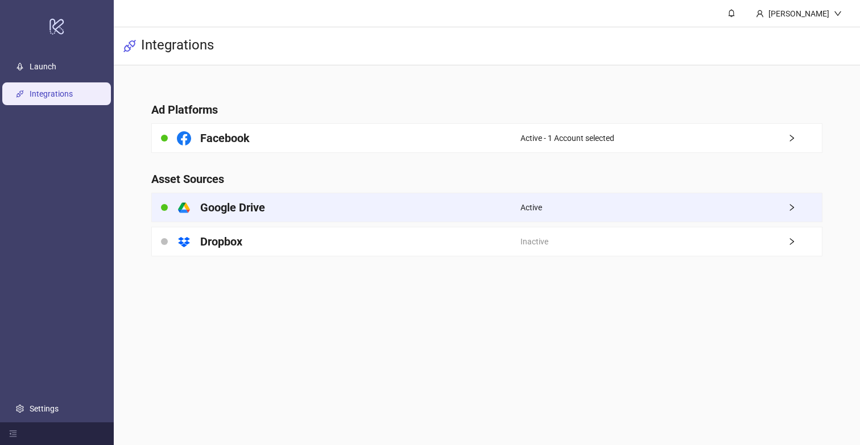
click at [594, 210] on div "Active" at bounding box center [672, 207] width 302 height 28
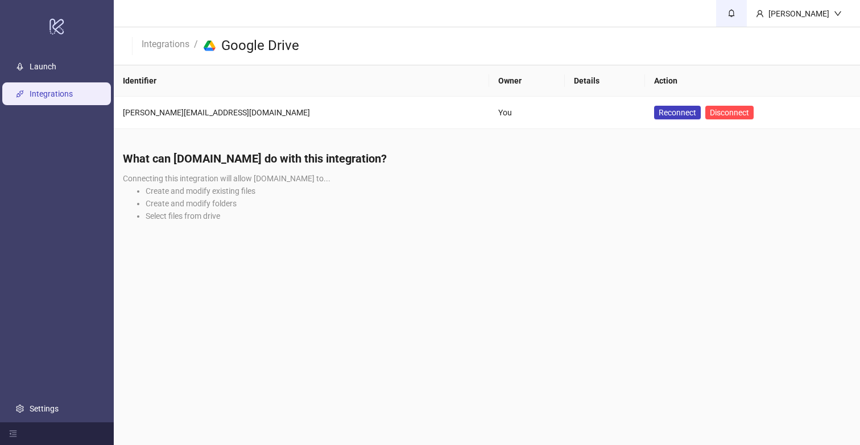
click at [736, 16] on icon "bell" at bounding box center [732, 13] width 8 height 8
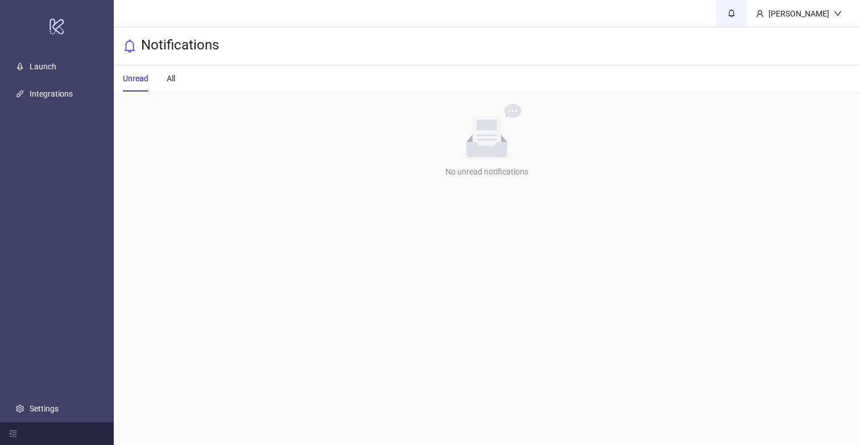
click at [736, 16] on icon "bell" at bounding box center [732, 13] width 8 height 8
click at [179, 79] on div "Unread All" at bounding box center [487, 78] width 728 height 26
click at [51, 65] on link "Launch" at bounding box center [43, 66] width 27 height 9
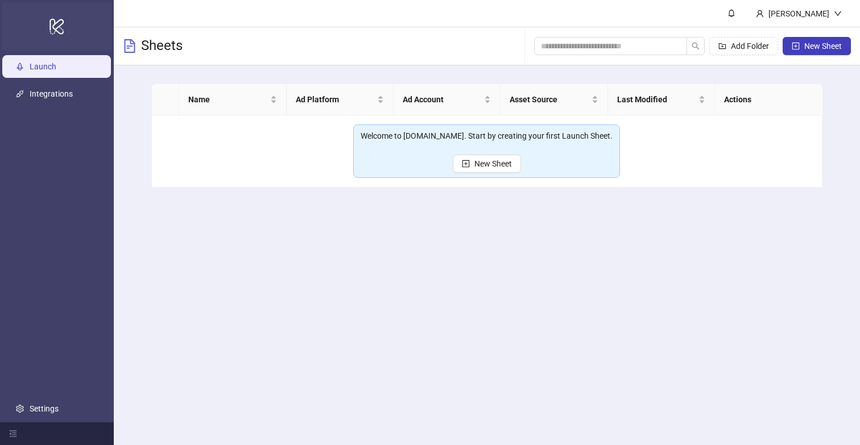
click at [44, 15] on div "logo/logo-mobile" at bounding box center [56, 26] width 109 height 48
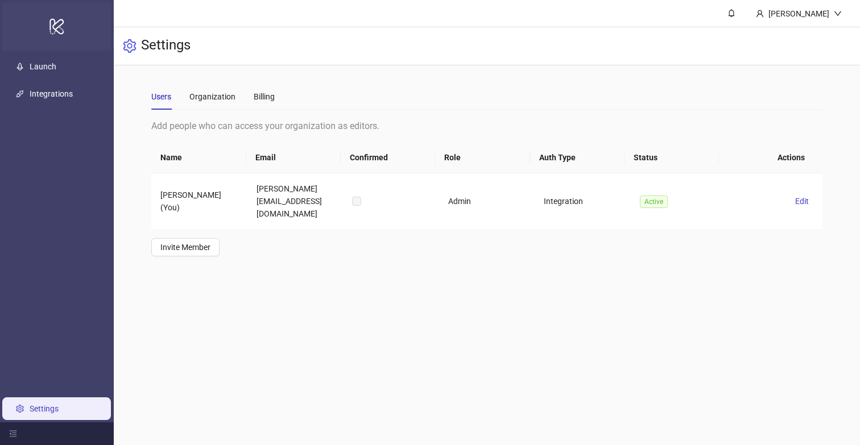
click at [71, 24] on div "logo/logo-mobile" at bounding box center [56, 26] width 109 height 48
click at [50, 63] on link "Launch" at bounding box center [43, 66] width 27 height 9
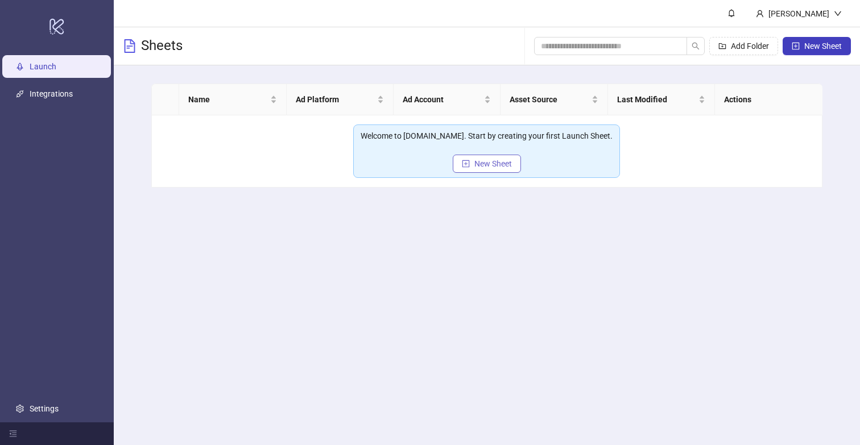
click at [496, 162] on span "New Sheet" at bounding box center [493, 163] width 38 height 9
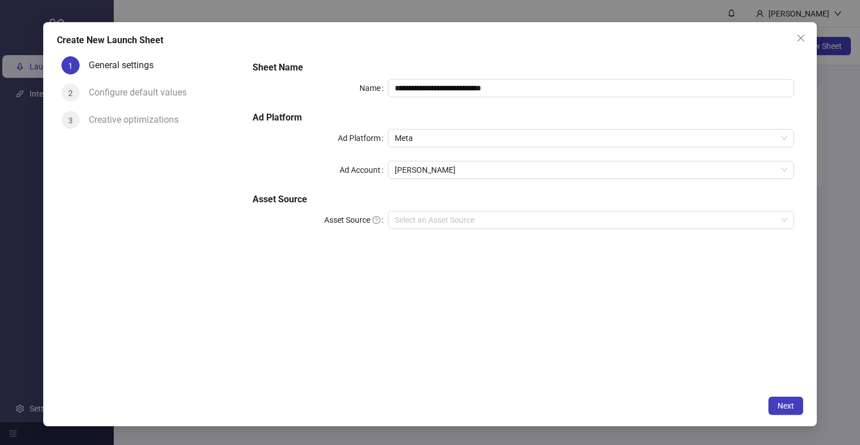
click at [150, 88] on div "Configure default values" at bounding box center [142, 93] width 107 height 18
click at [429, 216] on input "Asset Source" at bounding box center [586, 220] width 382 height 17
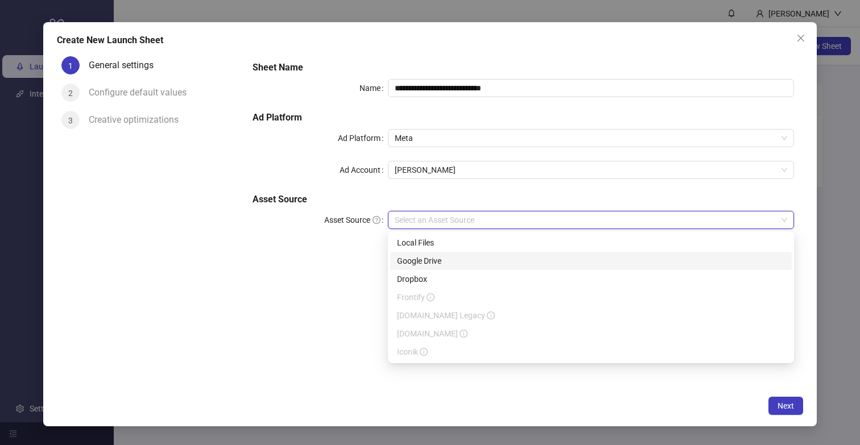
click at [428, 261] on div "Google Drive" at bounding box center [591, 261] width 388 height 13
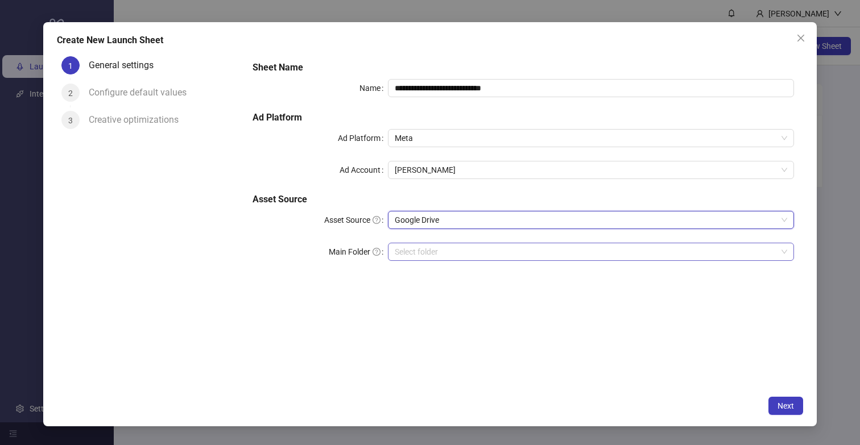
click at [461, 253] on input "Main Folder" at bounding box center [586, 251] width 382 height 17
click at [779, 407] on span "Next" at bounding box center [786, 406] width 16 height 9
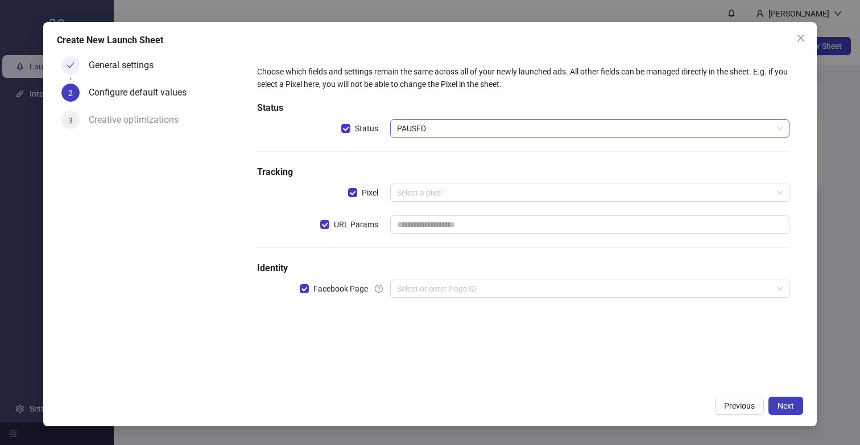
click at [424, 125] on span "PAUSED" at bounding box center [590, 128] width 386 height 17
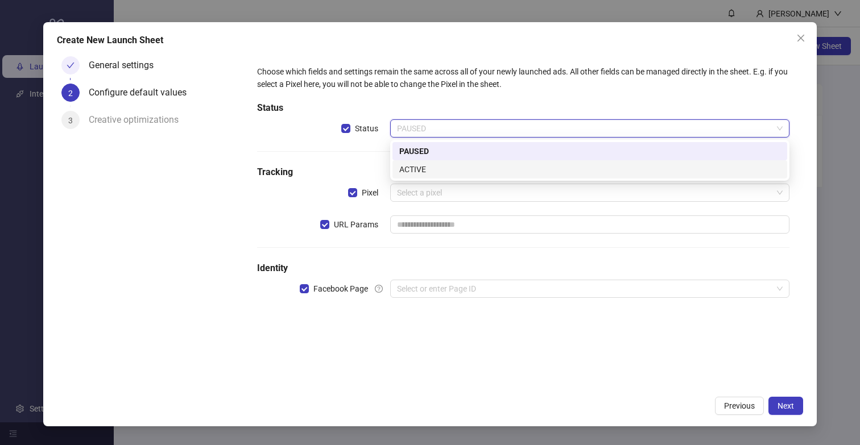
click at [426, 174] on div "ACTIVE" at bounding box center [589, 169] width 381 height 13
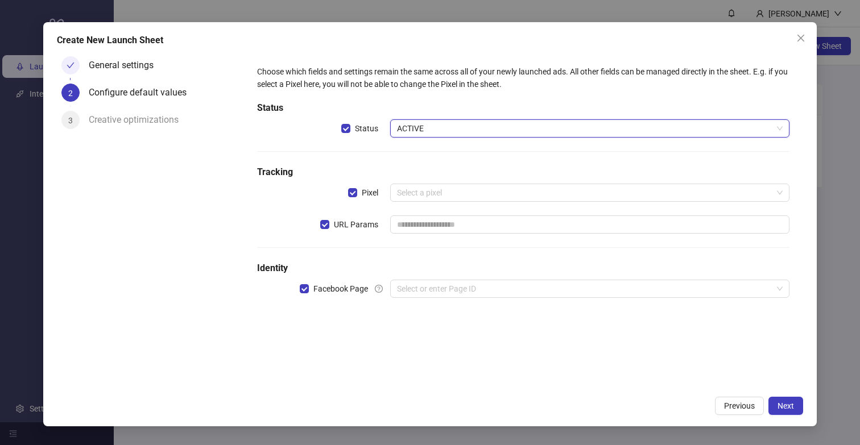
click at [424, 125] on span "ACTIVE" at bounding box center [590, 128] width 386 height 17
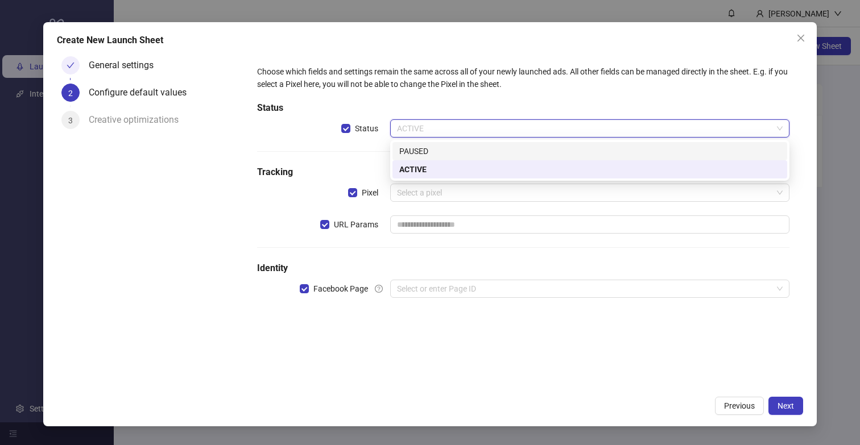
click at [412, 155] on div "PAUSED" at bounding box center [589, 151] width 381 height 13
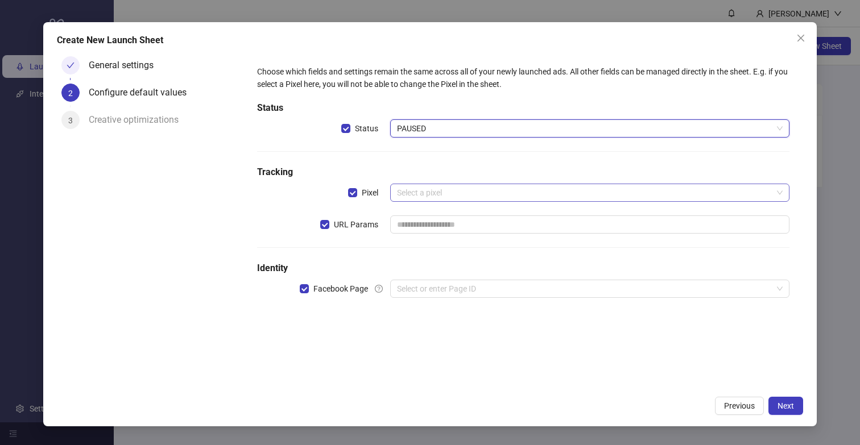
click at [414, 196] on input "search" at bounding box center [584, 192] width 375 height 17
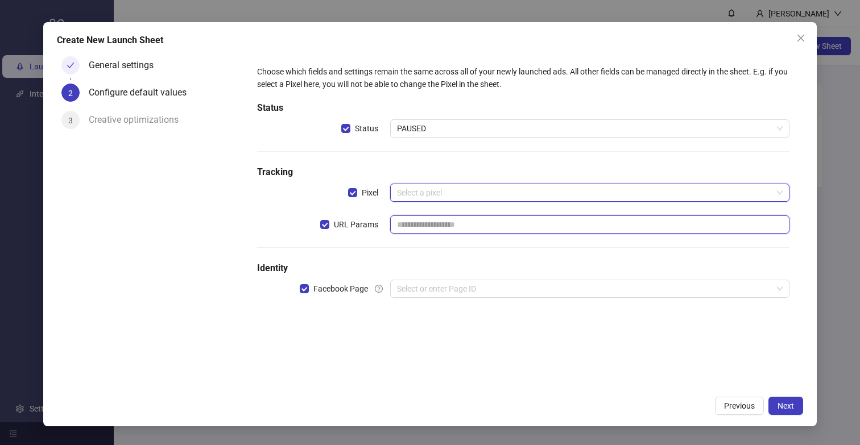
click at [421, 232] on input "text" at bounding box center [589, 225] width 399 height 18
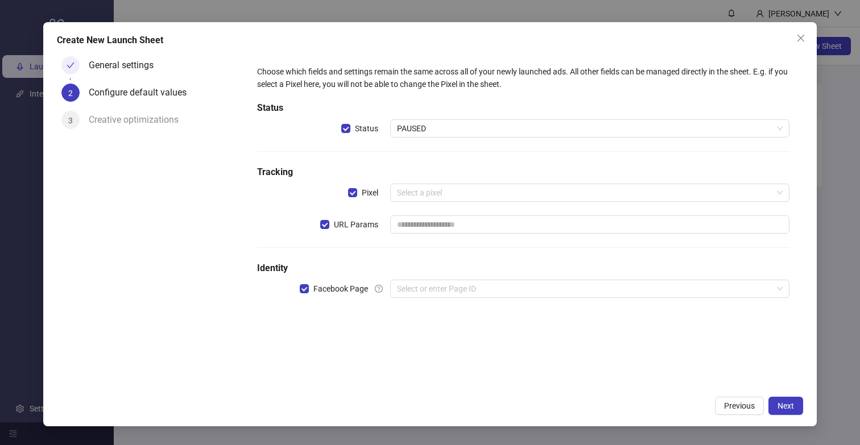
click at [419, 252] on div "Choose which fields and settings remain the same across all of your newly launc…" at bounding box center [524, 188] width 542 height 255
click at [422, 281] on input "search" at bounding box center [584, 288] width 375 height 17
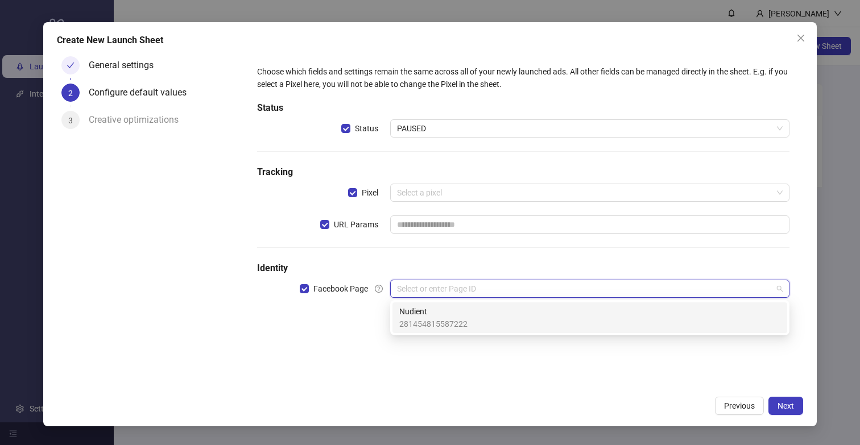
click at [433, 310] on span "Nudient" at bounding box center [433, 312] width 68 height 13
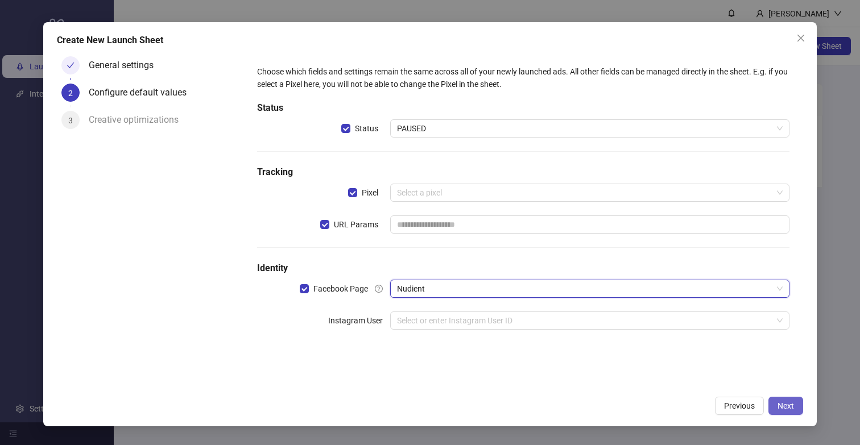
click at [774, 405] on button "Next" at bounding box center [786, 406] width 35 height 18
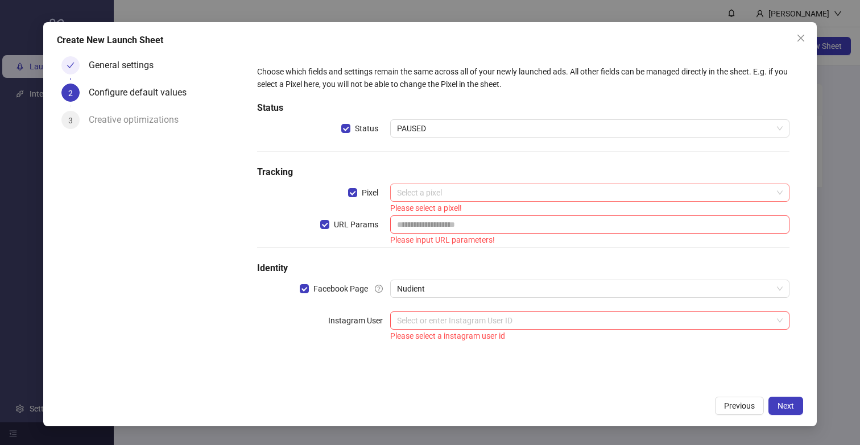
click at [482, 197] on input "search" at bounding box center [584, 192] width 375 height 17
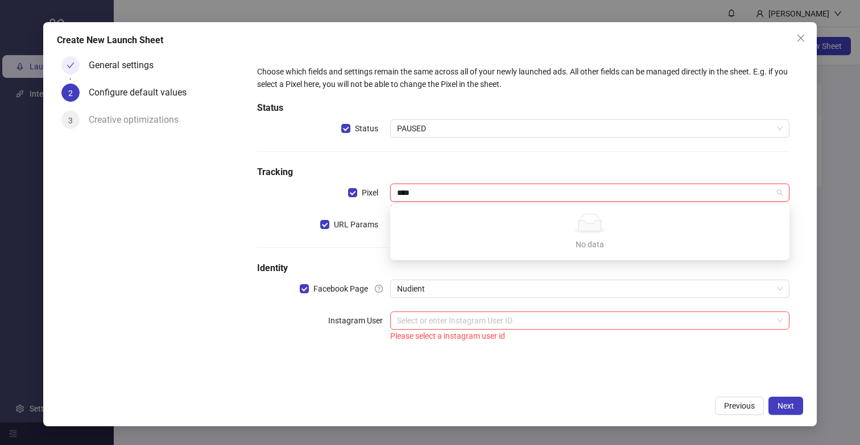
type input "****"
click at [448, 272] on h5 "Identity" at bounding box center [523, 269] width 533 height 14
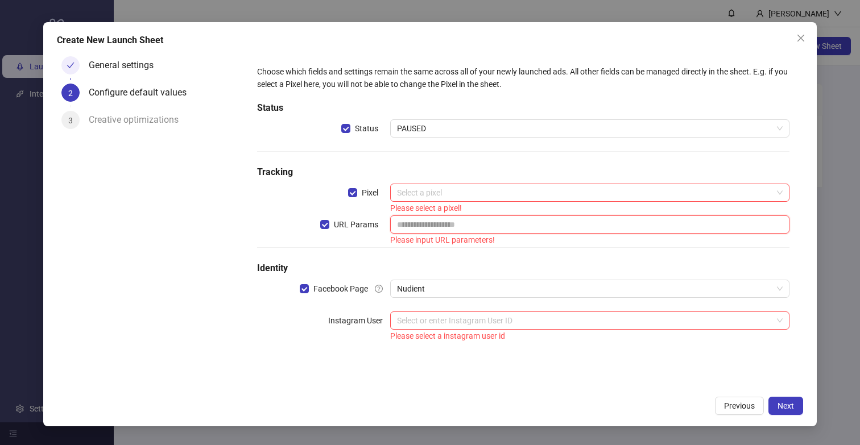
click at [452, 220] on input "text" at bounding box center [589, 225] width 399 height 18
click at [790, 403] on span "Next" at bounding box center [786, 406] width 16 height 9
click at [792, 404] on span "Next" at bounding box center [786, 406] width 16 height 9
click at [744, 403] on span "Previous" at bounding box center [739, 406] width 31 height 9
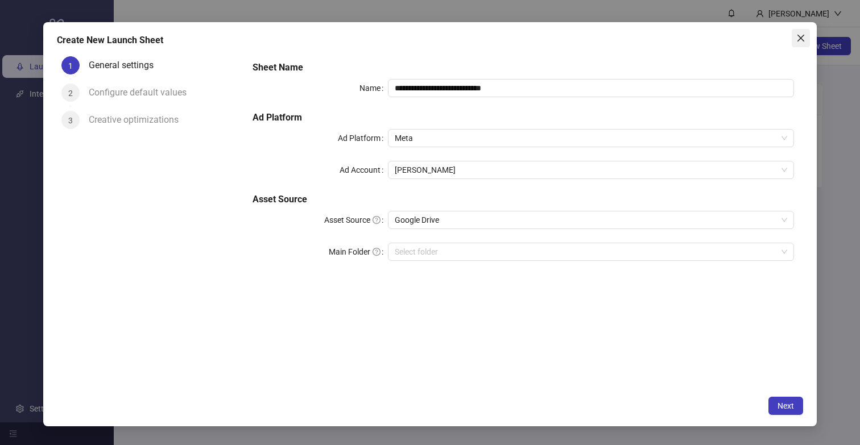
click at [800, 34] on icon "close" at bounding box center [800, 38] width 9 height 9
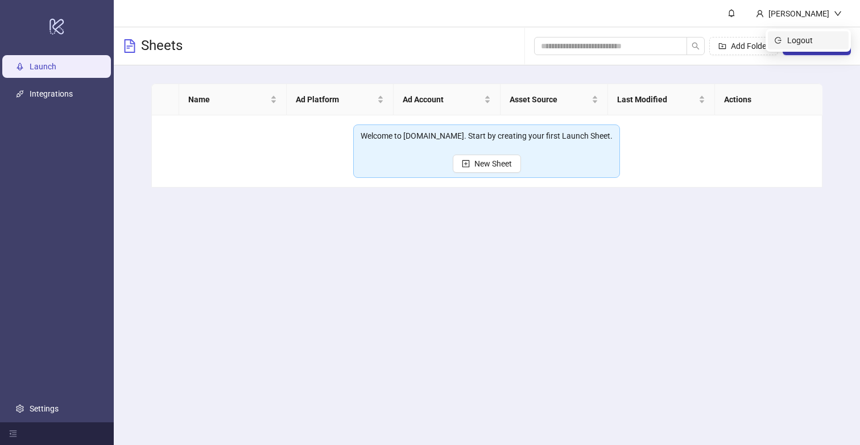
click at [806, 35] on span "Logout" at bounding box center [814, 40] width 55 height 13
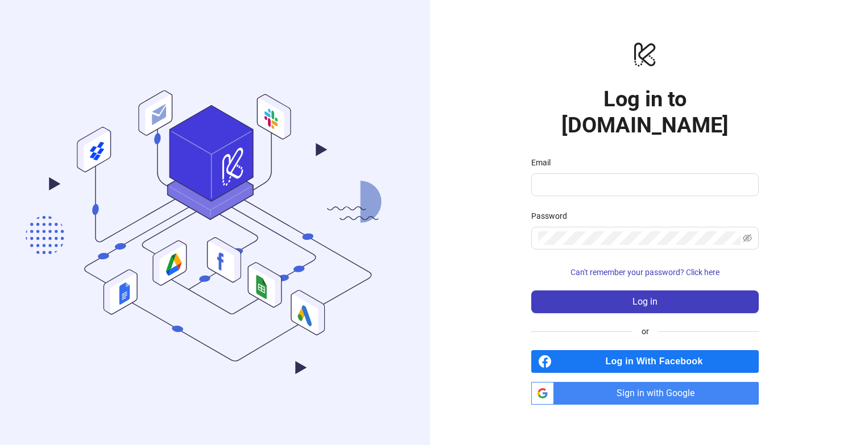
click at [590, 382] on span "Sign in with Google" at bounding box center [659, 393] width 200 height 23
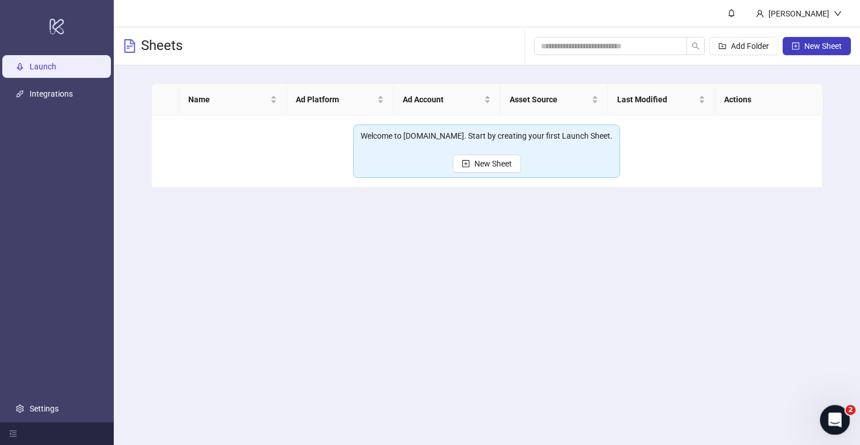
click at [832, 420] on icon "Open Intercom Messenger" at bounding box center [833, 418] width 8 height 9
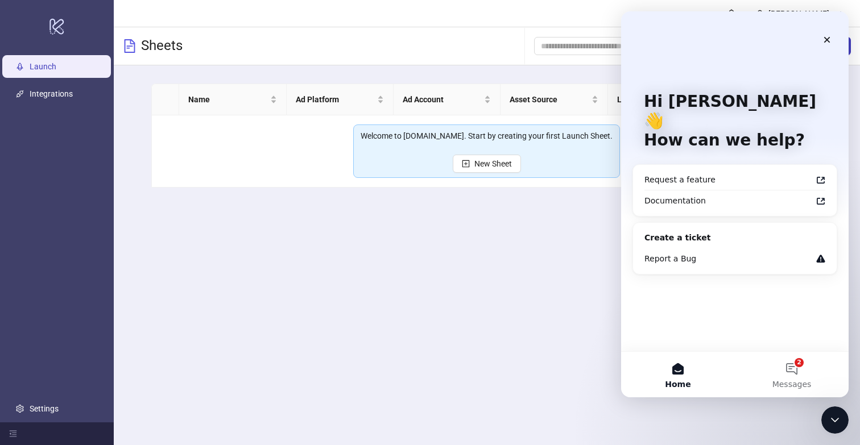
click at [388, 344] on main "Kristoffer Wikner Sheets Add Folder New Sheet Name Ad Platform Ad Account Asset…" at bounding box center [487, 222] width 746 height 445
click at [44, 98] on link "Integrations" at bounding box center [51, 93] width 43 height 9
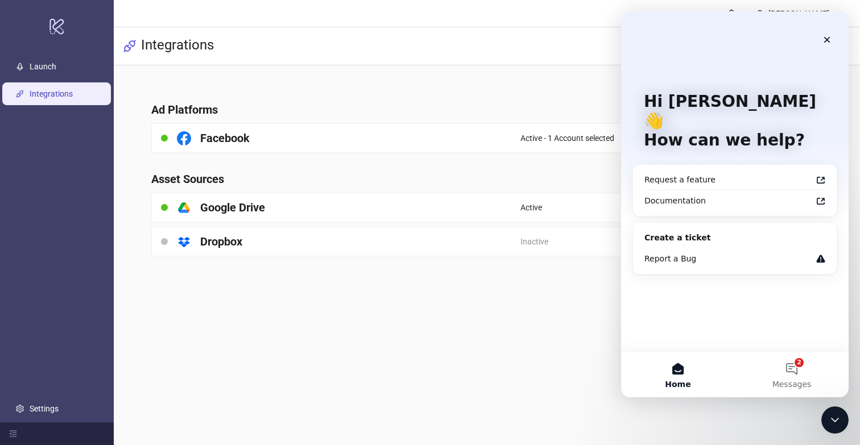
click at [439, 331] on main "Kristoffer Wikner Integrations Ad Platforms Facebook Active - 1 Account selecte…" at bounding box center [487, 222] width 746 height 445
click at [830, 36] on icon "Close" at bounding box center [827, 39] width 9 height 9
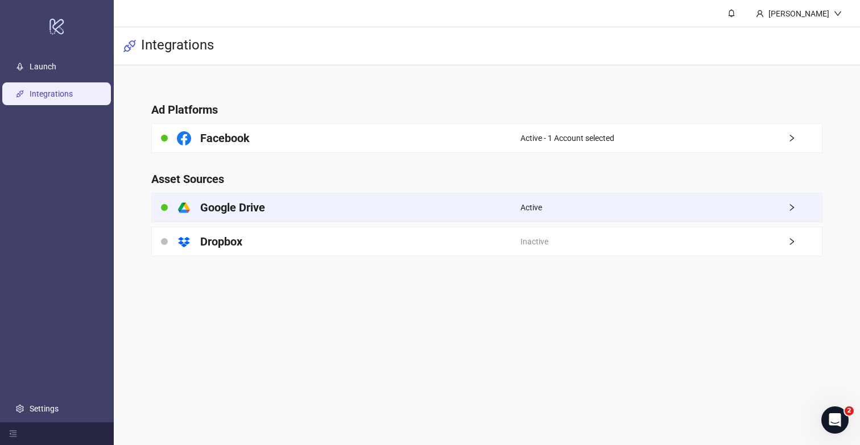
click at [794, 208] on icon "right" at bounding box center [792, 207] width 4 height 7
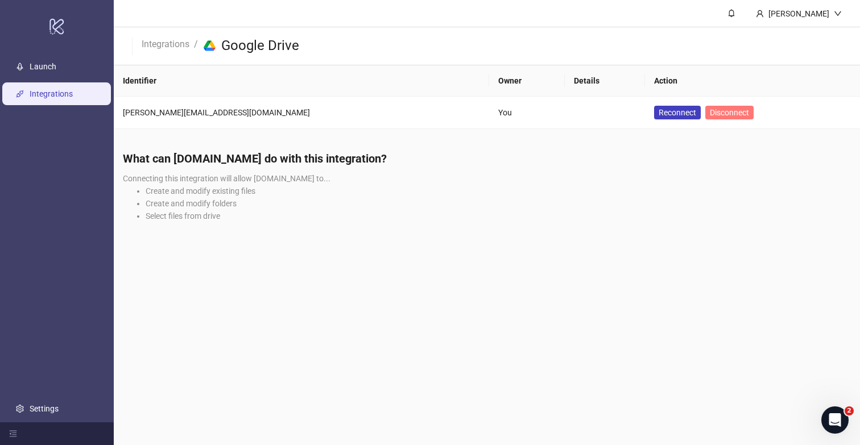
click at [710, 113] on span "Disconnect" at bounding box center [729, 112] width 39 height 9
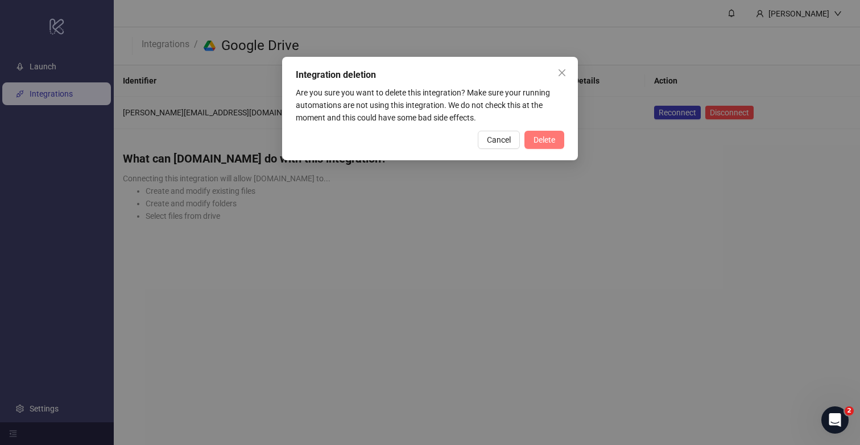
click at [527, 131] on button "Delete" at bounding box center [545, 140] width 40 height 18
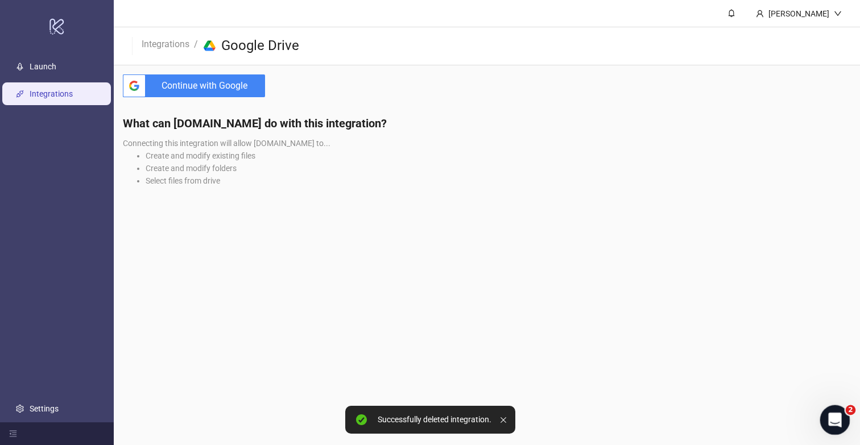
click at [838, 414] on icon "Open Intercom Messenger" at bounding box center [833, 419] width 19 height 19
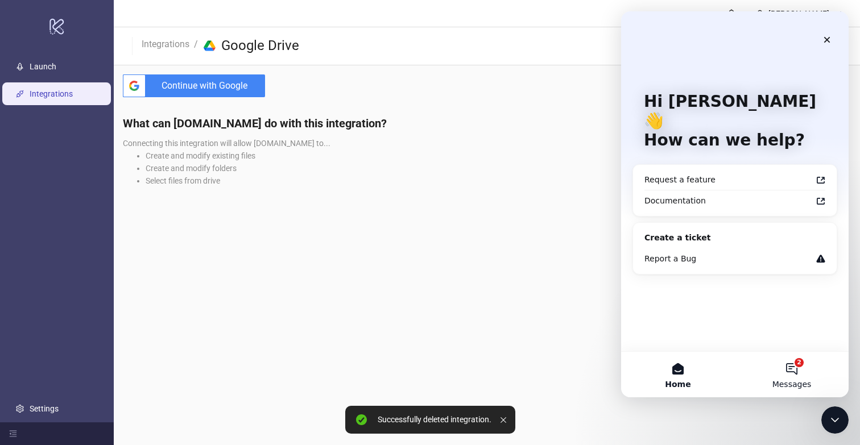
click at [796, 370] on button "2 Messages" at bounding box center [792, 375] width 114 height 46
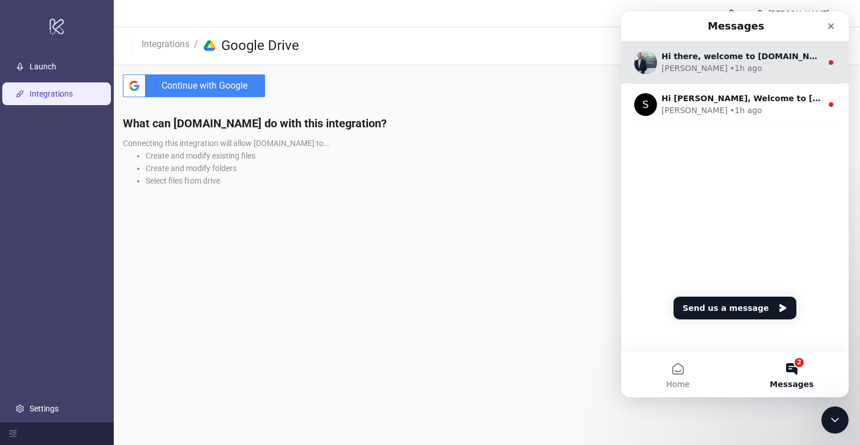
click at [683, 70] on div "James" at bounding box center [695, 69] width 66 height 12
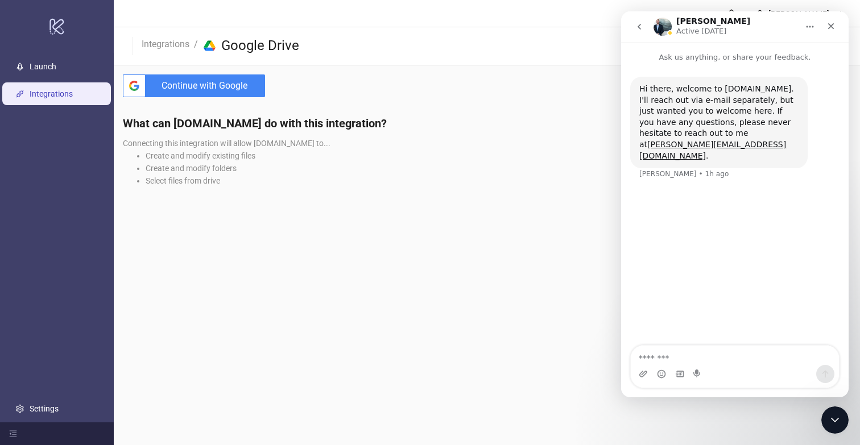
click at [719, 358] on textarea "Message…" at bounding box center [735, 355] width 208 height 19
type textarea "**"
click at [634, 33] on button "go back" at bounding box center [640, 27] width 22 height 22
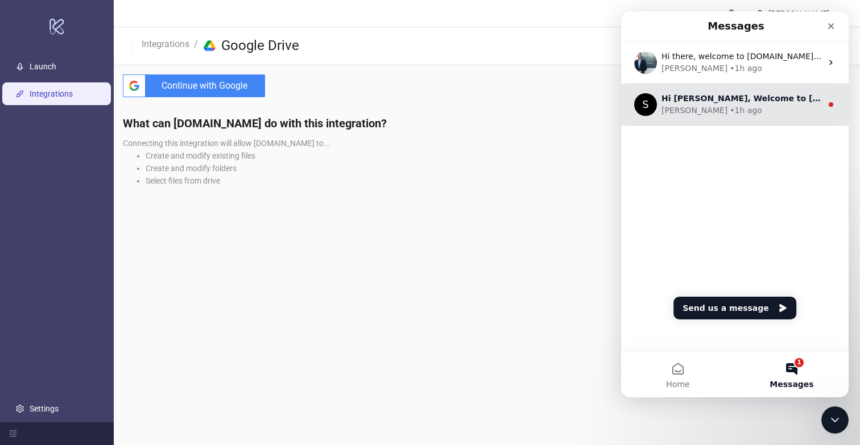
click at [730, 112] on div "• 1h ago" at bounding box center [746, 111] width 32 height 12
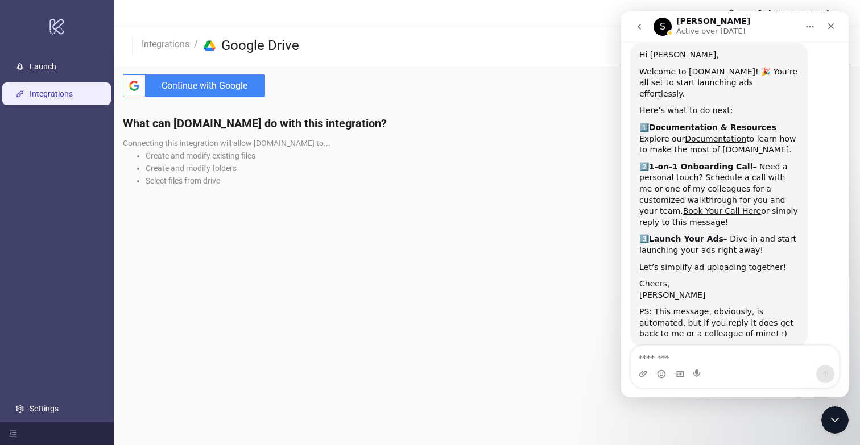
scroll to position [48, 0]
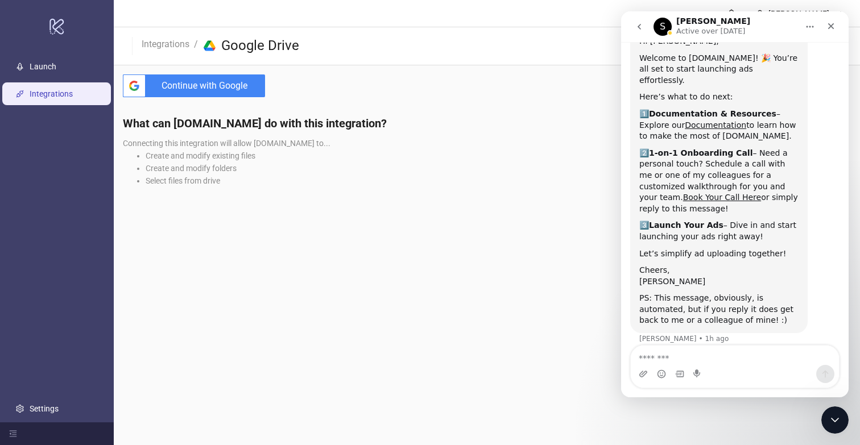
click at [640, 32] on button "go back" at bounding box center [640, 27] width 22 height 22
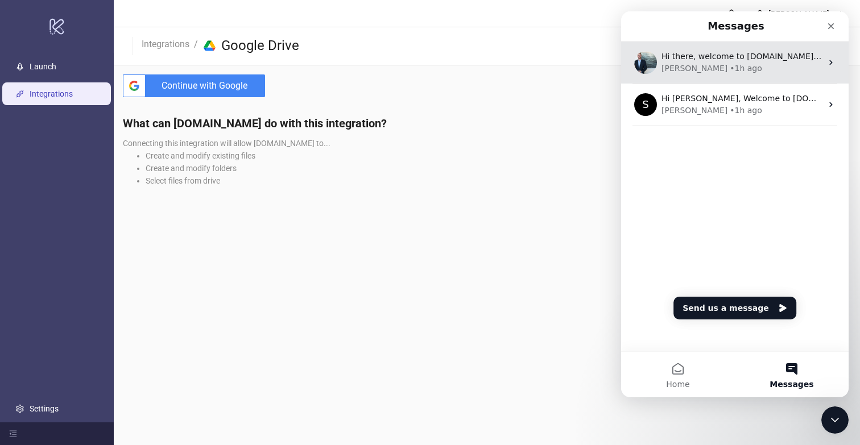
click at [724, 64] on div "James • 1h ago" at bounding box center [742, 69] width 160 height 12
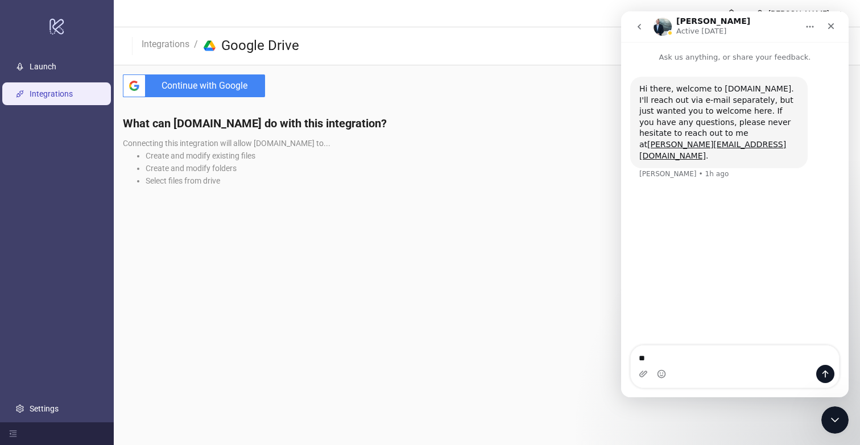
click at [705, 353] on textarea "**" at bounding box center [735, 355] width 208 height 19
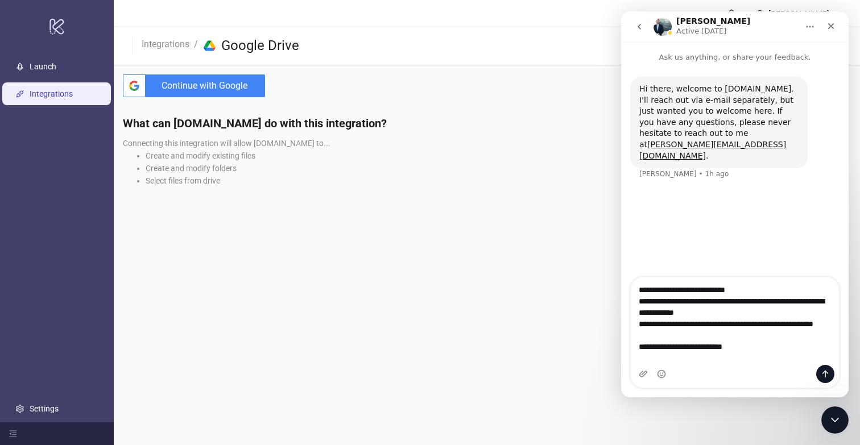
type textarea "**********"
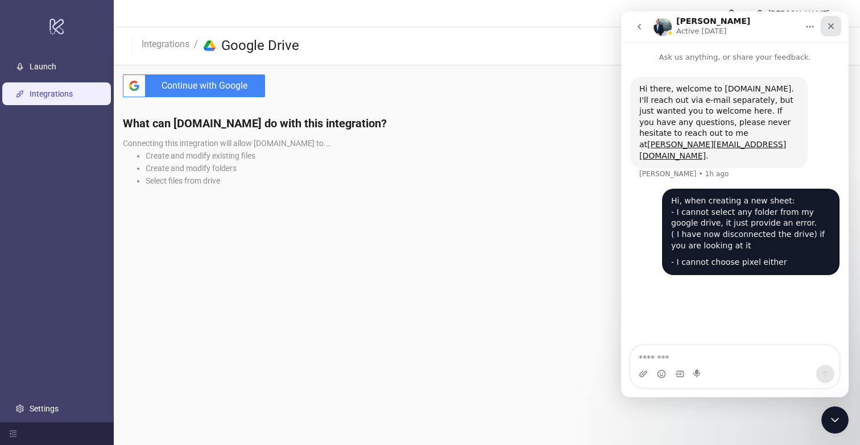
click at [827, 26] on icon "Close" at bounding box center [831, 26] width 9 height 9
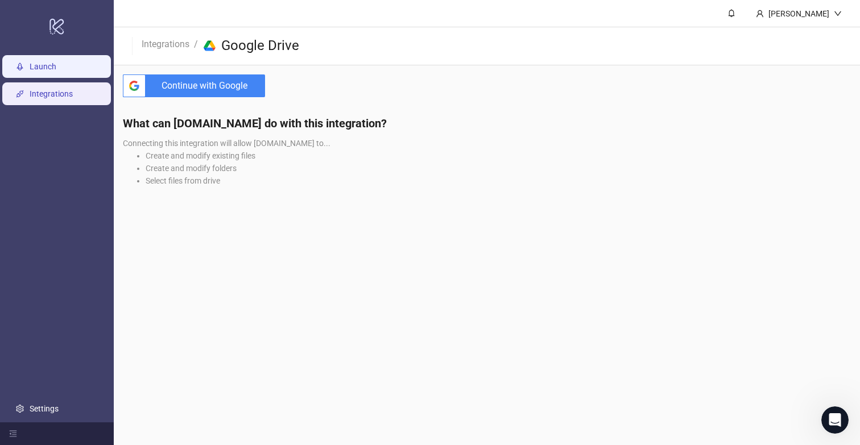
click at [30, 62] on link "Launch" at bounding box center [43, 66] width 27 height 9
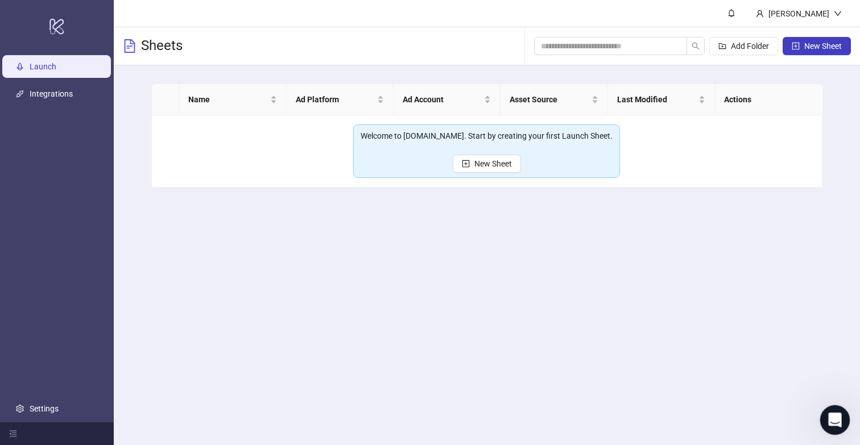
click at [830, 415] on icon "Open Intercom Messenger" at bounding box center [833, 419] width 19 height 19
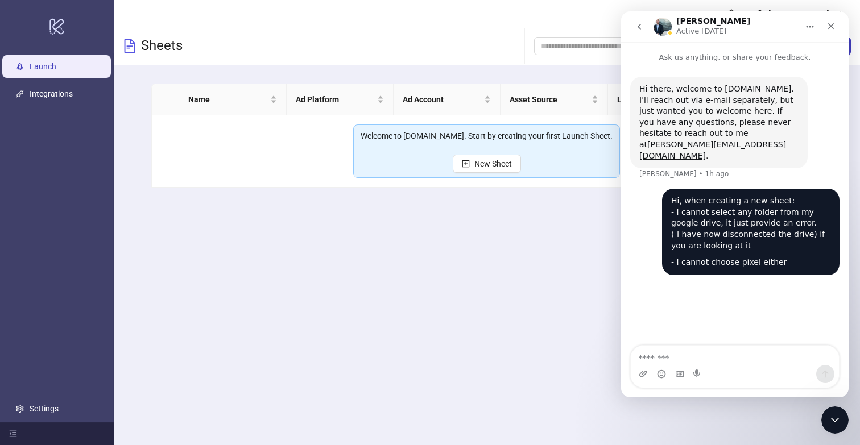
click at [549, 295] on main "Kristoffer Wikner Sheets Add Folder New Sheet Name Ad Platform Ad Account Asset…" at bounding box center [487, 222] width 746 height 445
